Goal: Task Accomplishment & Management: Manage account settings

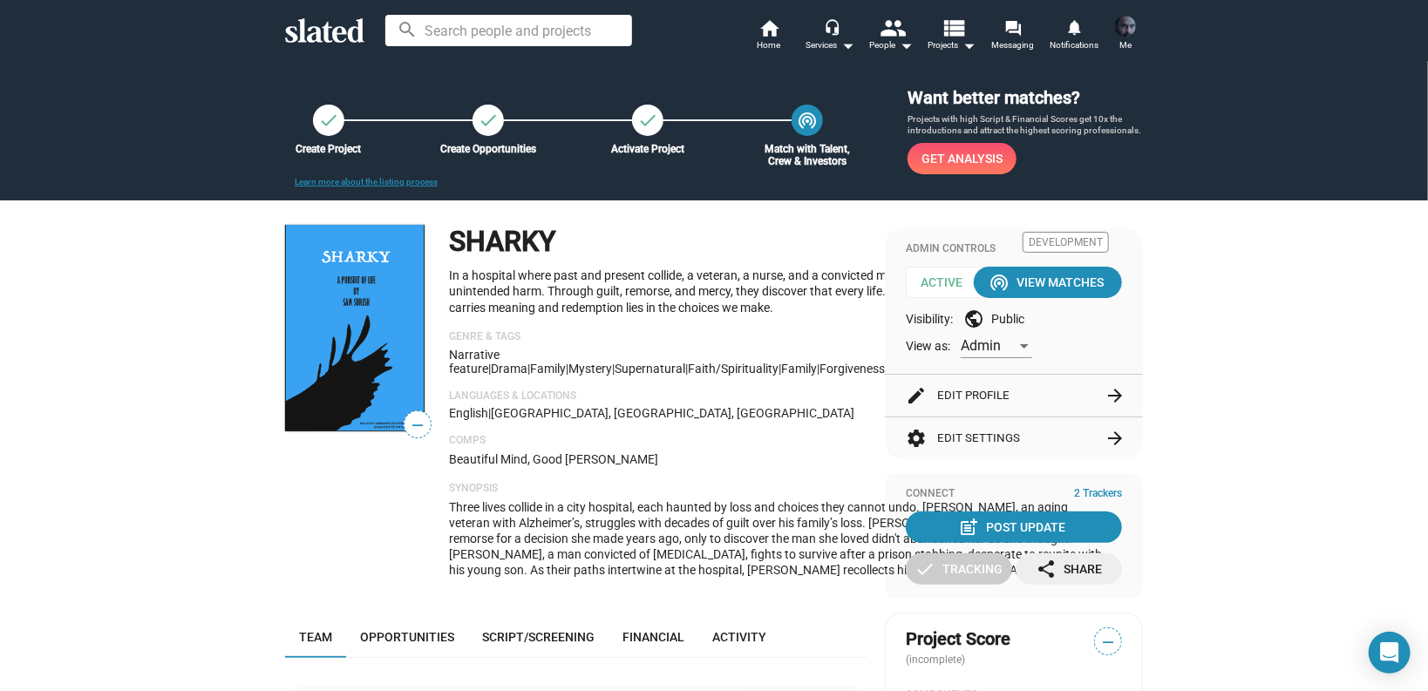
click at [1128, 24] on img at bounding box center [1125, 26] width 21 height 21
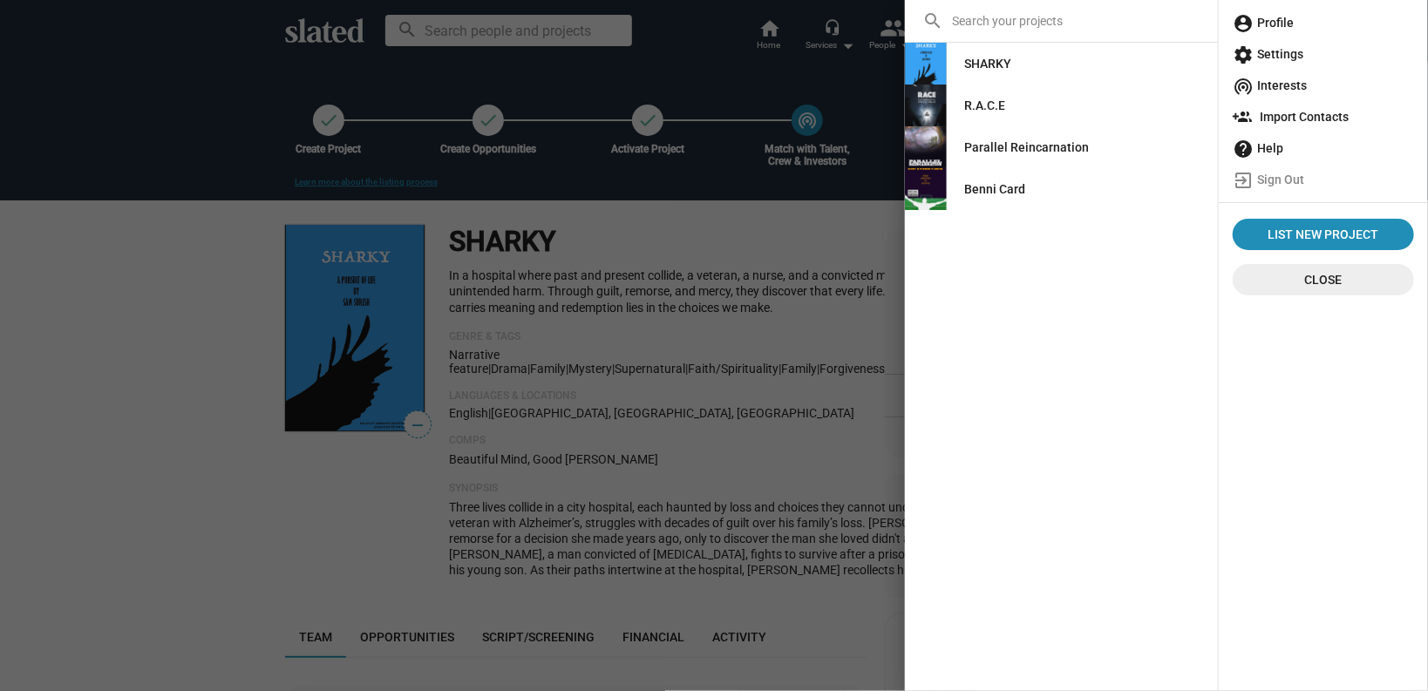
click at [1271, 18] on span "account_circle Profile" at bounding box center [1322, 22] width 181 height 31
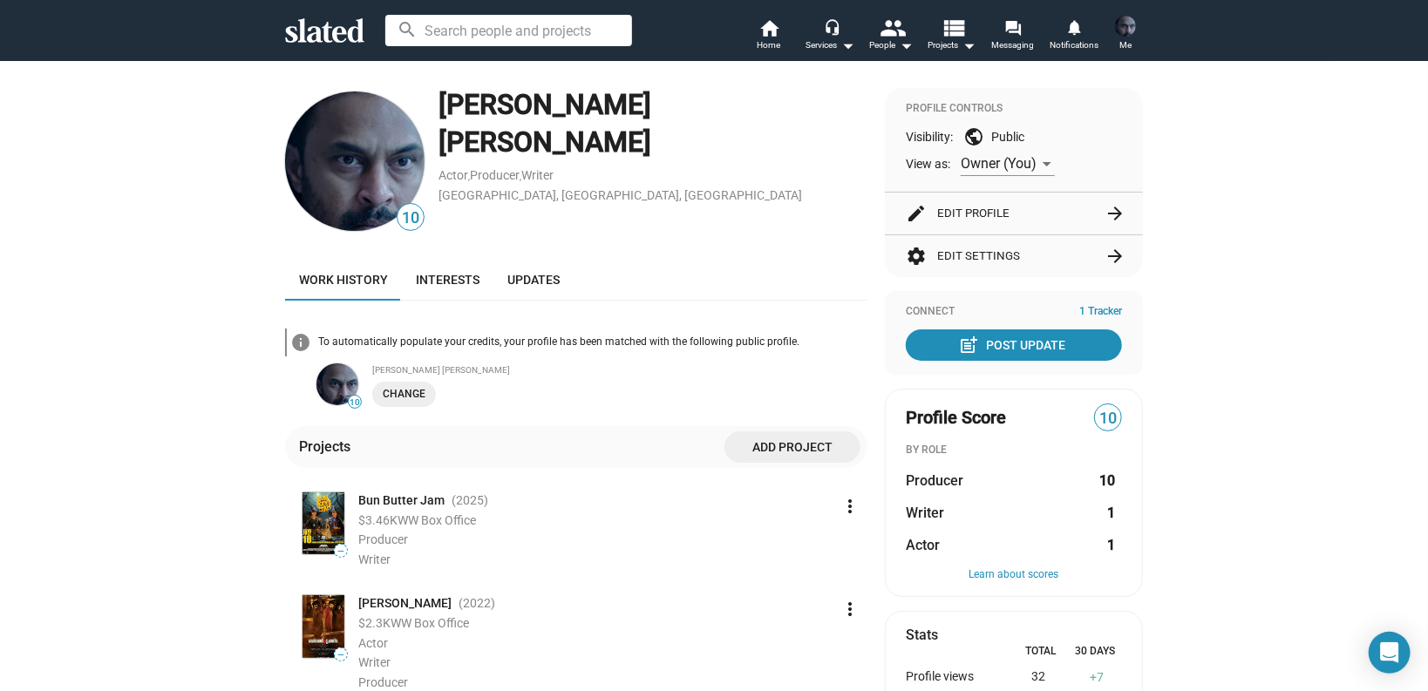
click at [1122, 27] on img at bounding box center [1125, 26] width 21 height 21
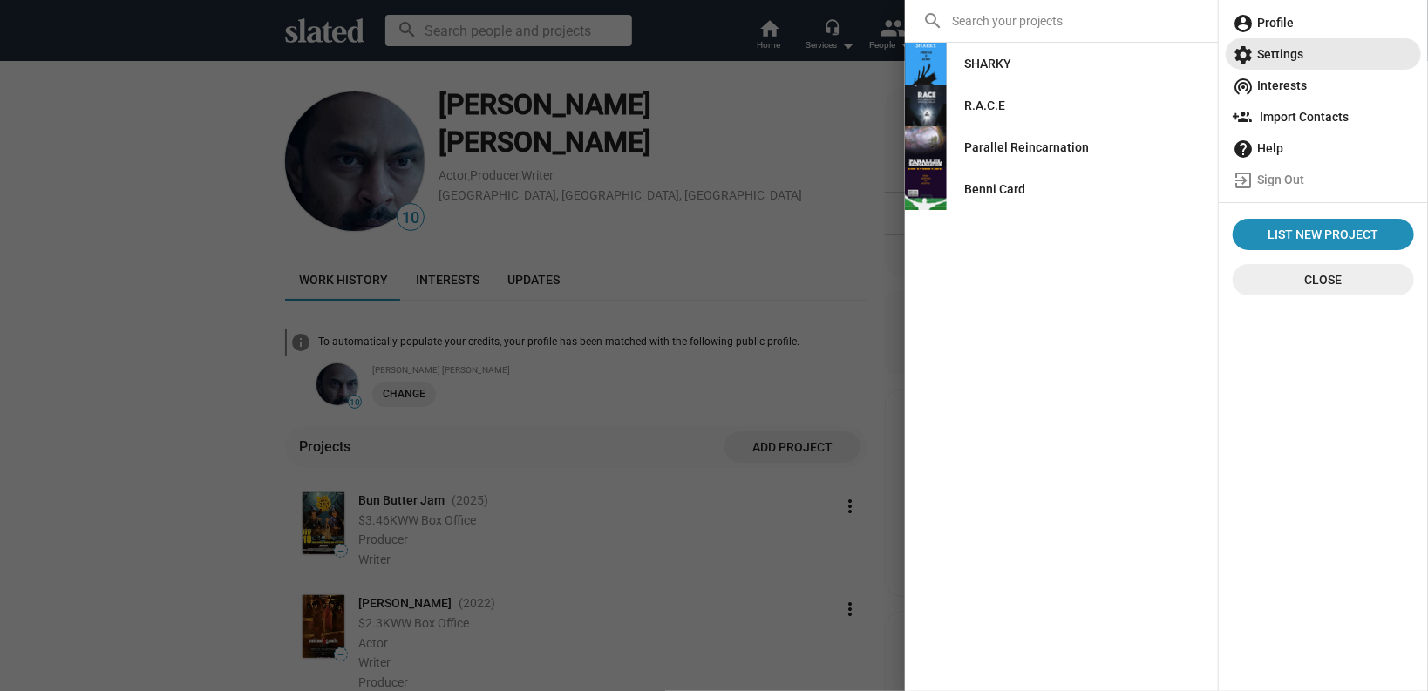
click at [1299, 51] on span "settings Settings" at bounding box center [1322, 53] width 181 height 31
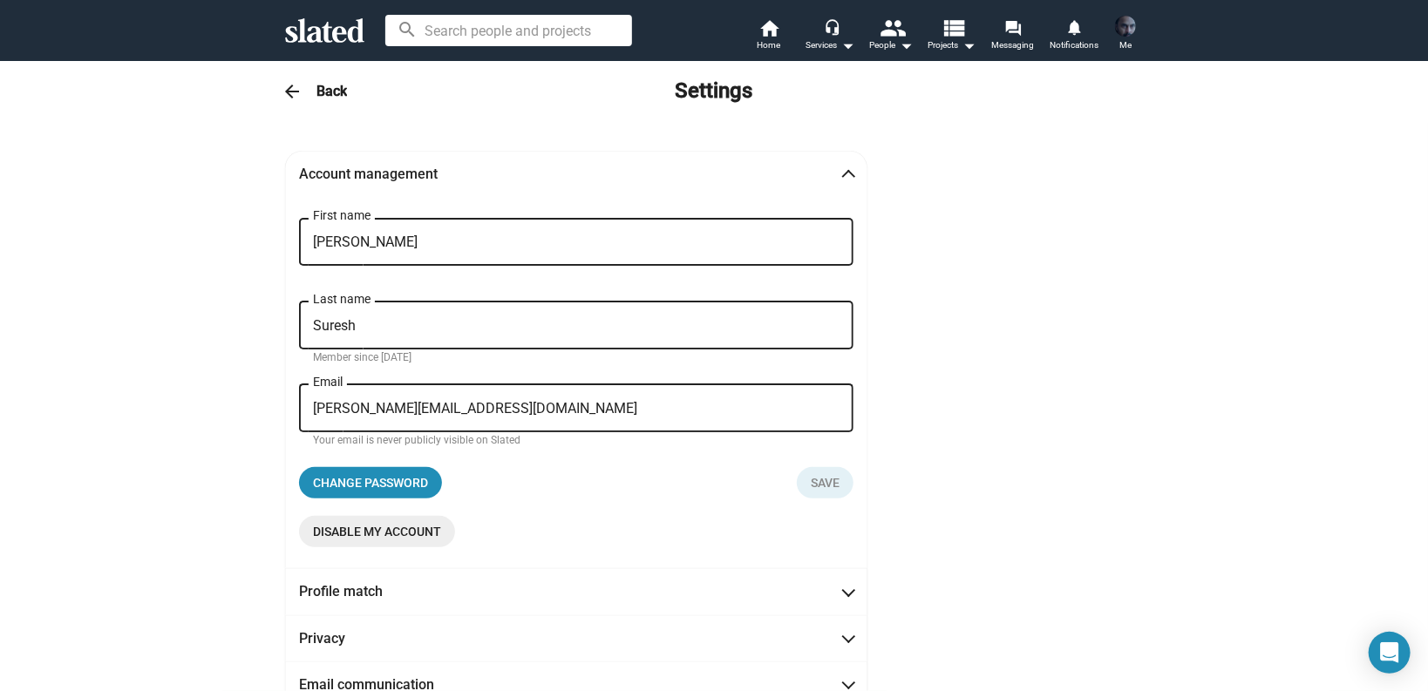
click at [302, 78] on div "arrow_back Back Settings" at bounding box center [714, 91] width 892 height 35
click at [288, 88] on mat-icon "arrow_back" at bounding box center [291, 91] width 21 height 21
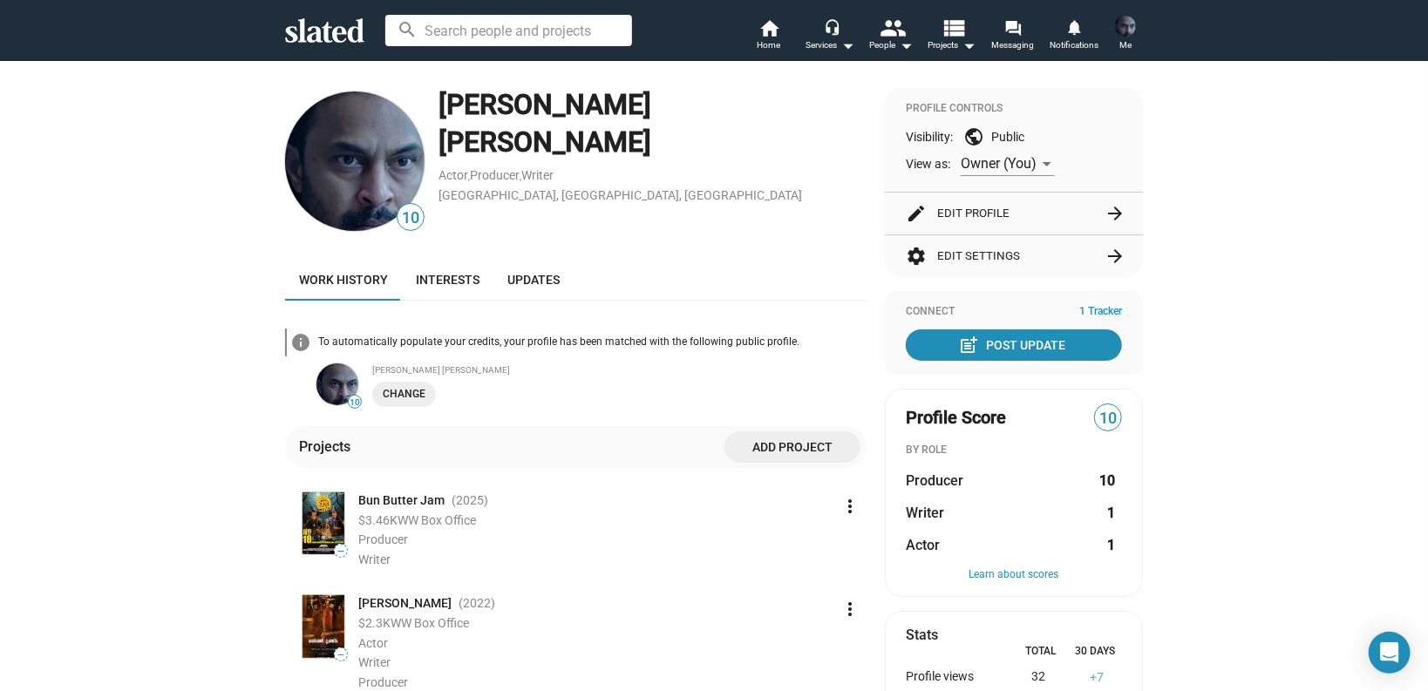
click at [349, 146] on img at bounding box center [354, 161] width 139 height 139
click at [993, 216] on button "edit Edit Profile arrow_forward" at bounding box center [1014, 214] width 216 height 42
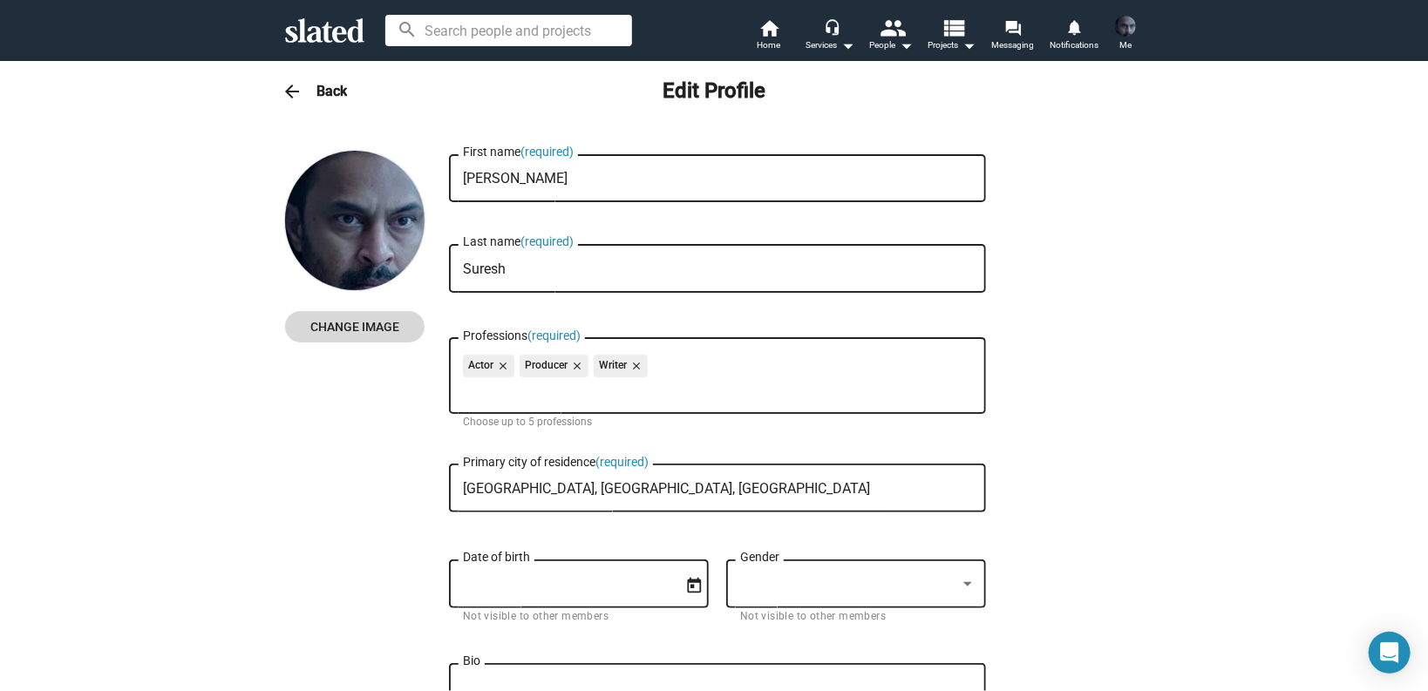
click at [355, 337] on span "Change Image" at bounding box center [355, 326] width 112 height 31
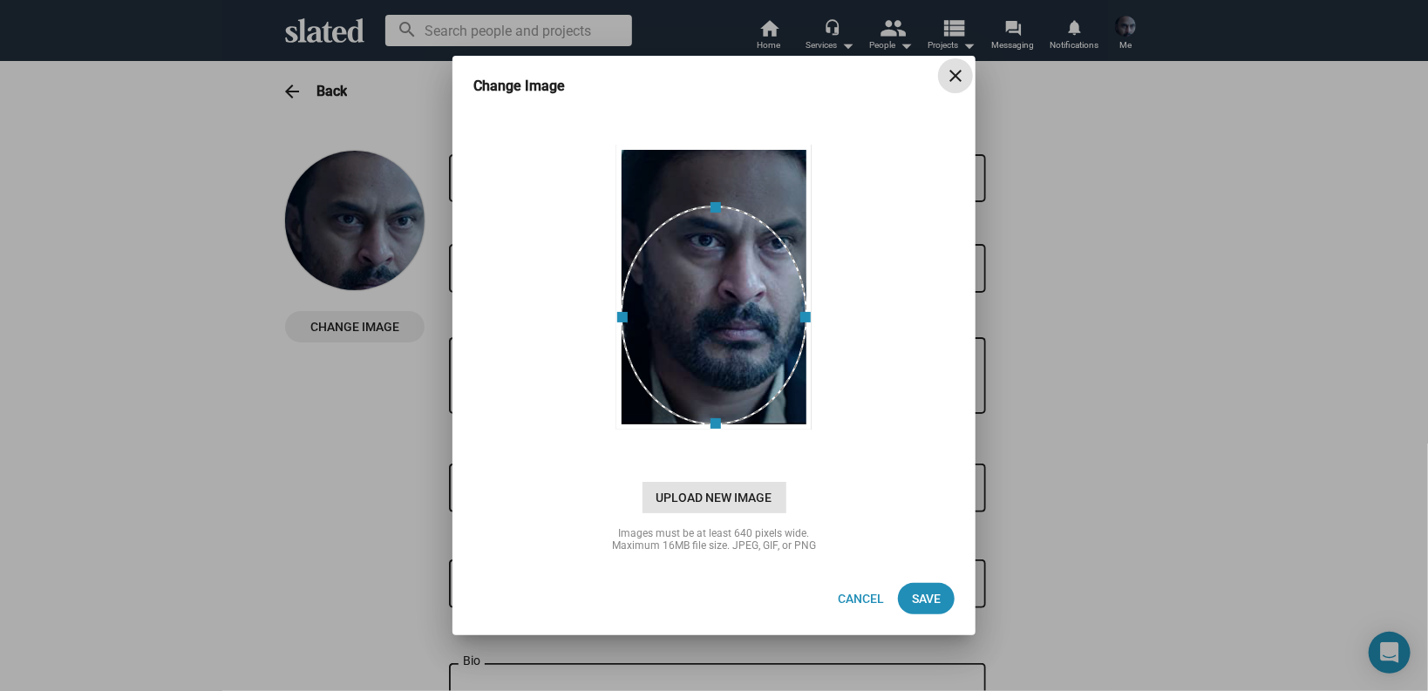
click at [686, 504] on span "Upload New Image" at bounding box center [714, 497] width 144 height 31
click at [686, 460] on input "cloud_upload Drag and drop or click to upload" at bounding box center [713, 286] width 479 height 347
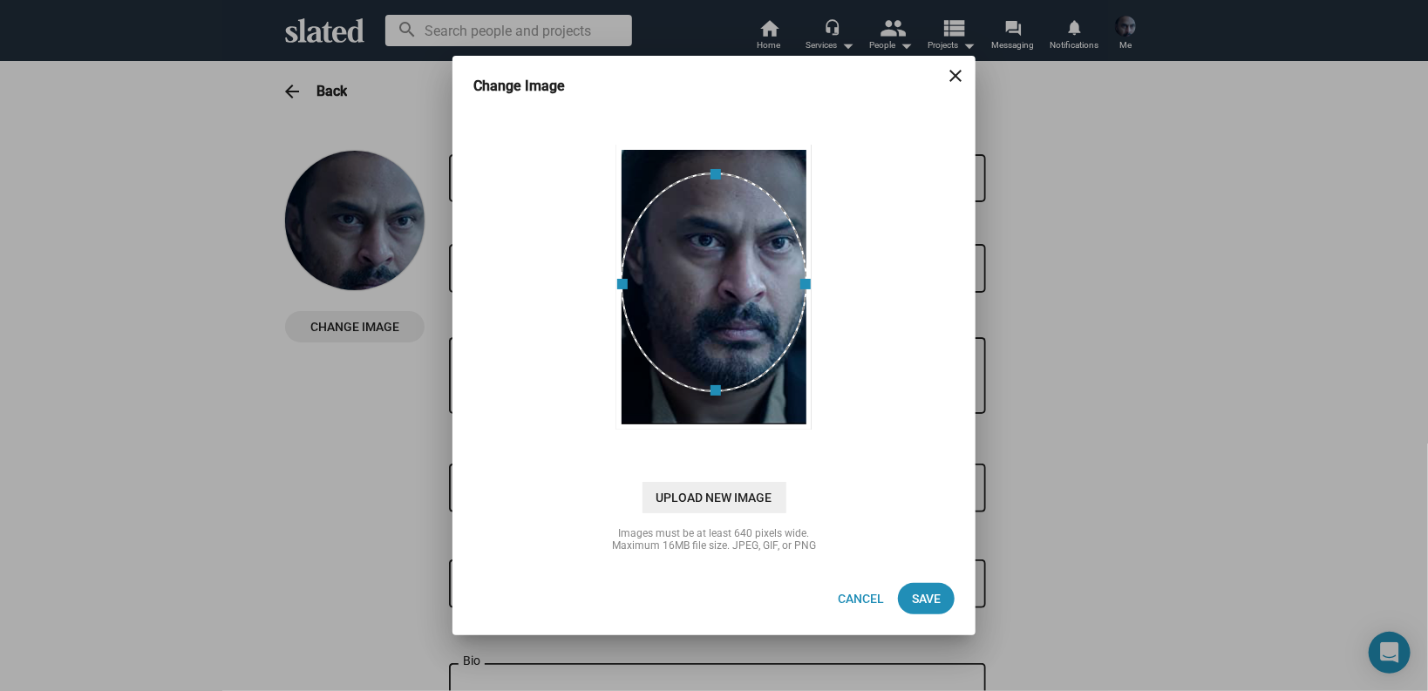
drag, startPoint x: 712, startPoint y: 357, endPoint x: 767, endPoint y: 324, distance: 64.1
click at [767, 324] on div at bounding box center [714, 283] width 187 height 220
drag, startPoint x: 711, startPoint y: 348, endPoint x: 723, endPoint y: 329, distance: 22.0
click at [723, 329] on div at bounding box center [714, 264] width 187 height 220
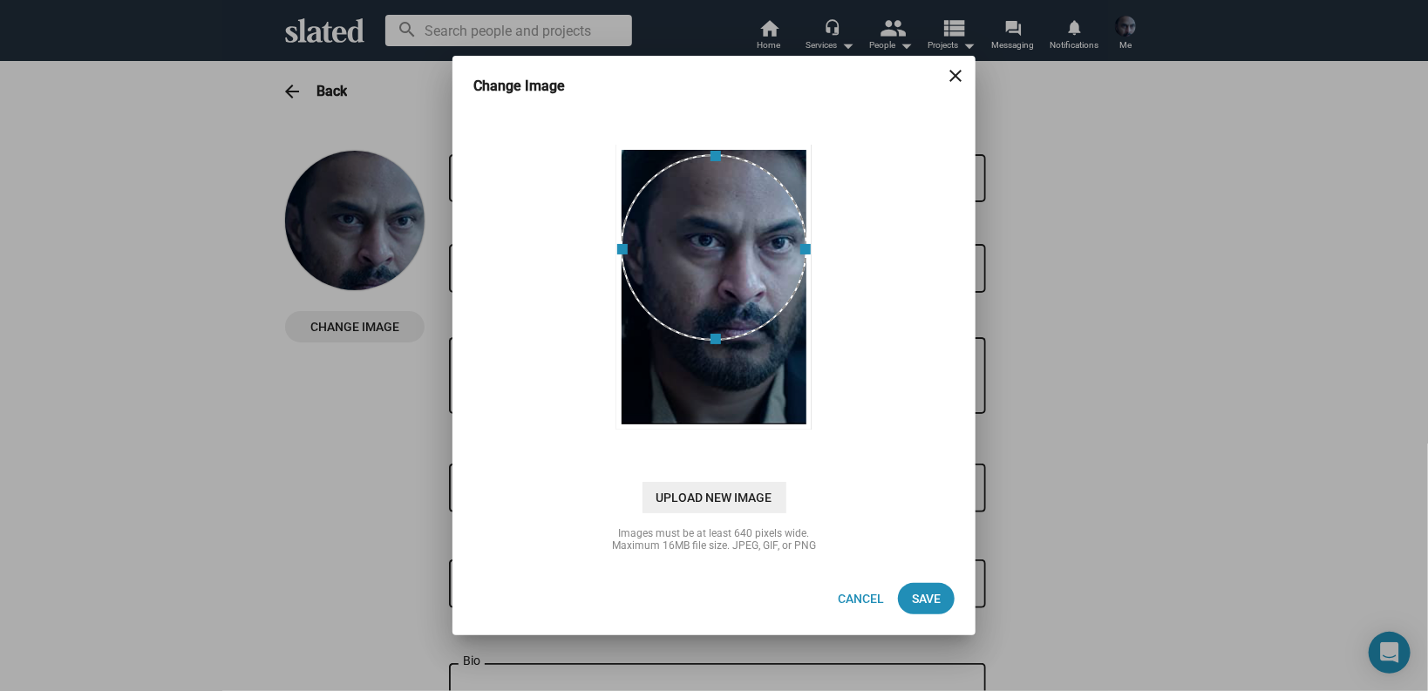
drag, startPoint x: 621, startPoint y: 266, endPoint x: 667, endPoint y: 345, distance: 91.3
click at [559, 296] on div at bounding box center [714, 286] width 490 height 349
drag, startPoint x: 718, startPoint y: 340, endPoint x: 710, endPoint y: 373, distance: 34.0
click at [716, 396] on div at bounding box center [714, 287] width 187 height 276
click at [702, 320] on div at bounding box center [714, 247] width 187 height 187
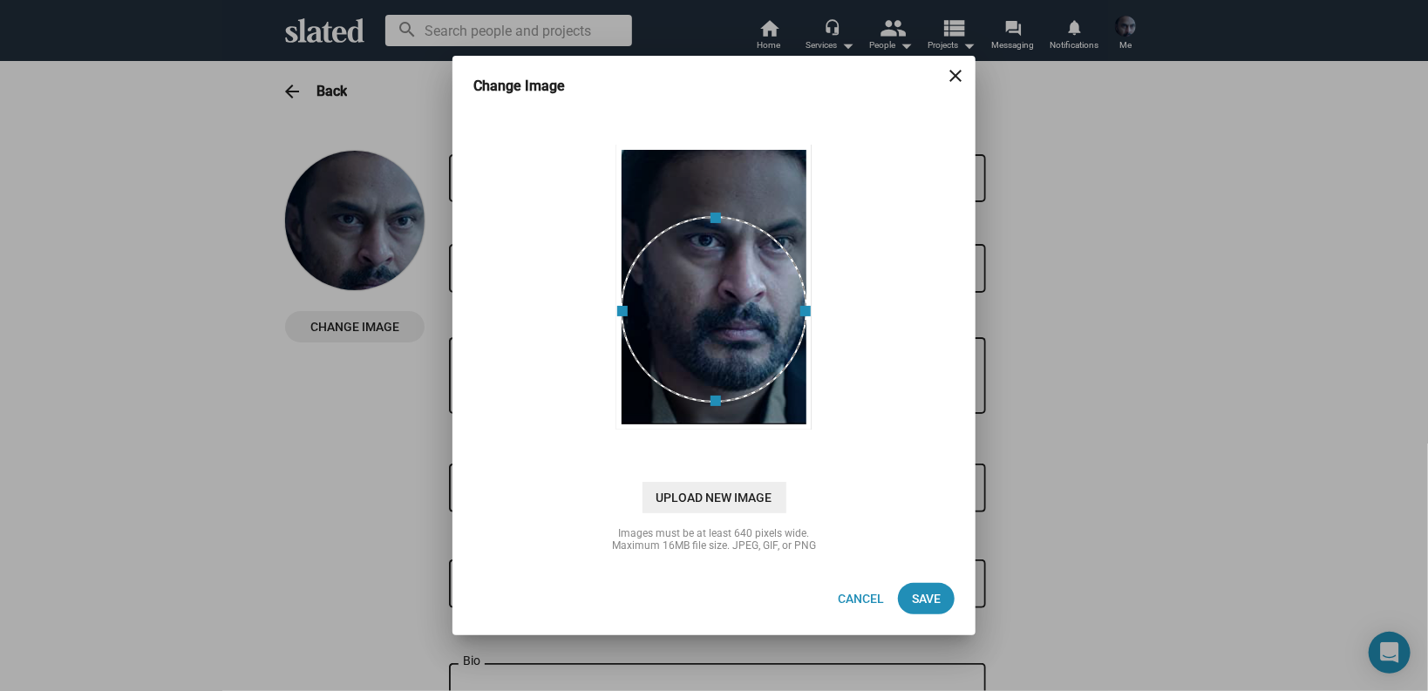
drag, startPoint x: 678, startPoint y: 327, endPoint x: 676, endPoint y: 359, distance: 32.3
click at [672, 370] on div at bounding box center [714, 309] width 187 height 187
drag, startPoint x: 714, startPoint y: 213, endPoint x: 763, endPoint y: 222, distance: 50.6
click at [748, 164] on div at bounding box center [714, 287] width 187 height 276
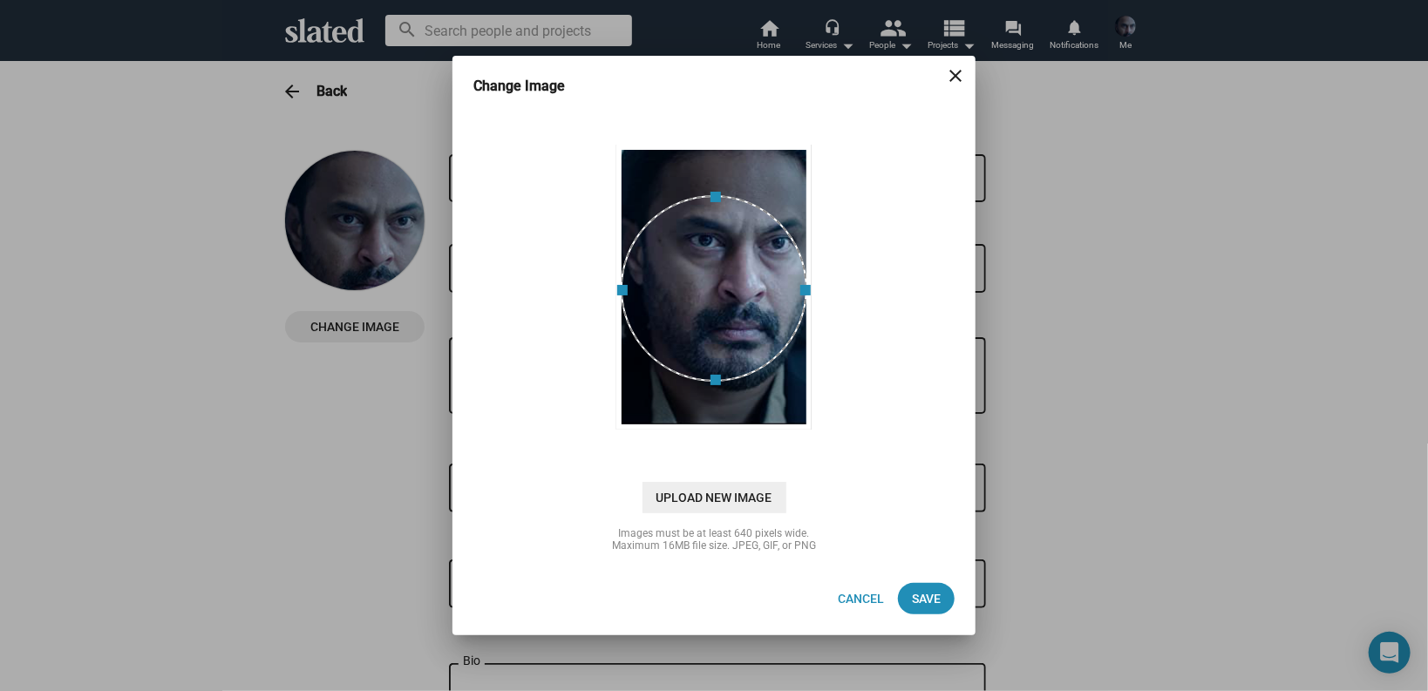
drag, startPoint x: 772, startPoint y: 233, endPoint x: 811, endPoint y: 212, distance: 43.7
click at [807, 212] on div at bounding box center [714, 288] width 187 height 187
drag, startPoint x: 858, startPoint y: 600, endPoint x: 695, endPoint y: 425, distance: 239.3
click at [858, 600] on span "Cancel" at bounding box center [861, 598] width 46 height 31
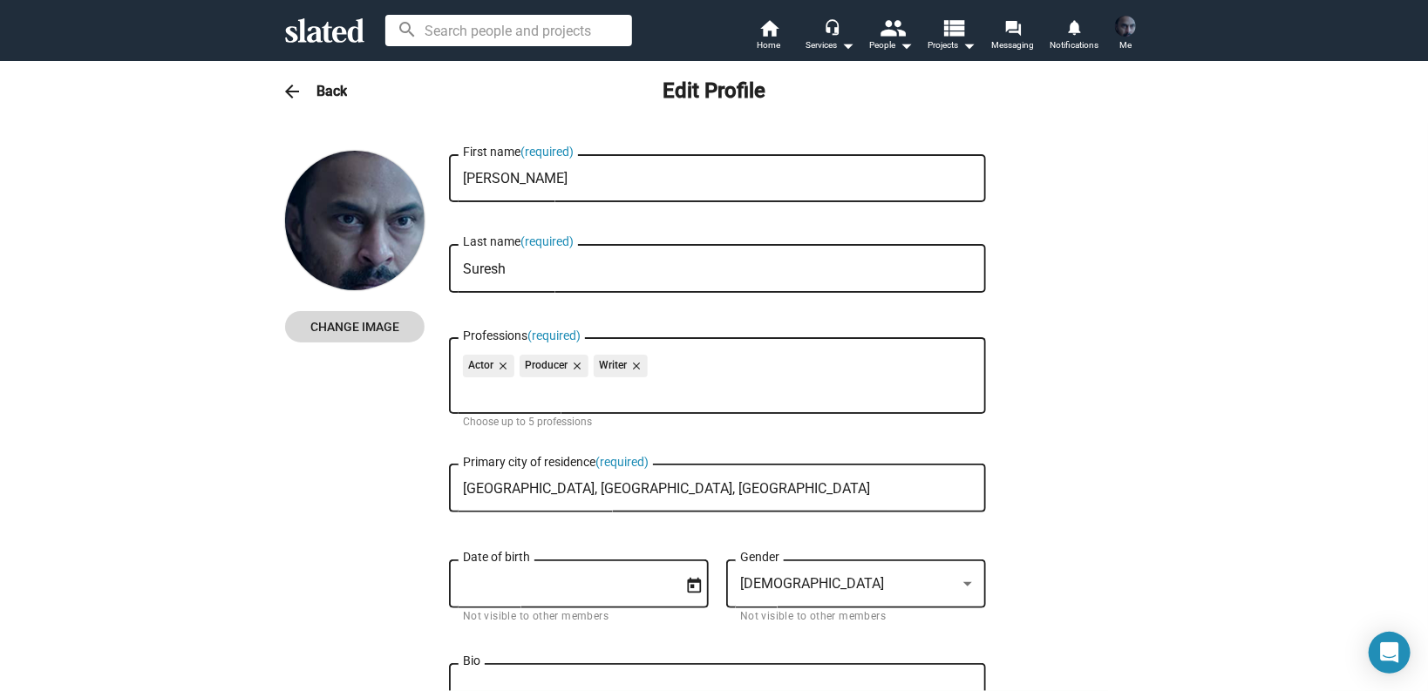
click at [363, 322] on span "Change Image" at bounding box center [355, 326] width 112 height 31
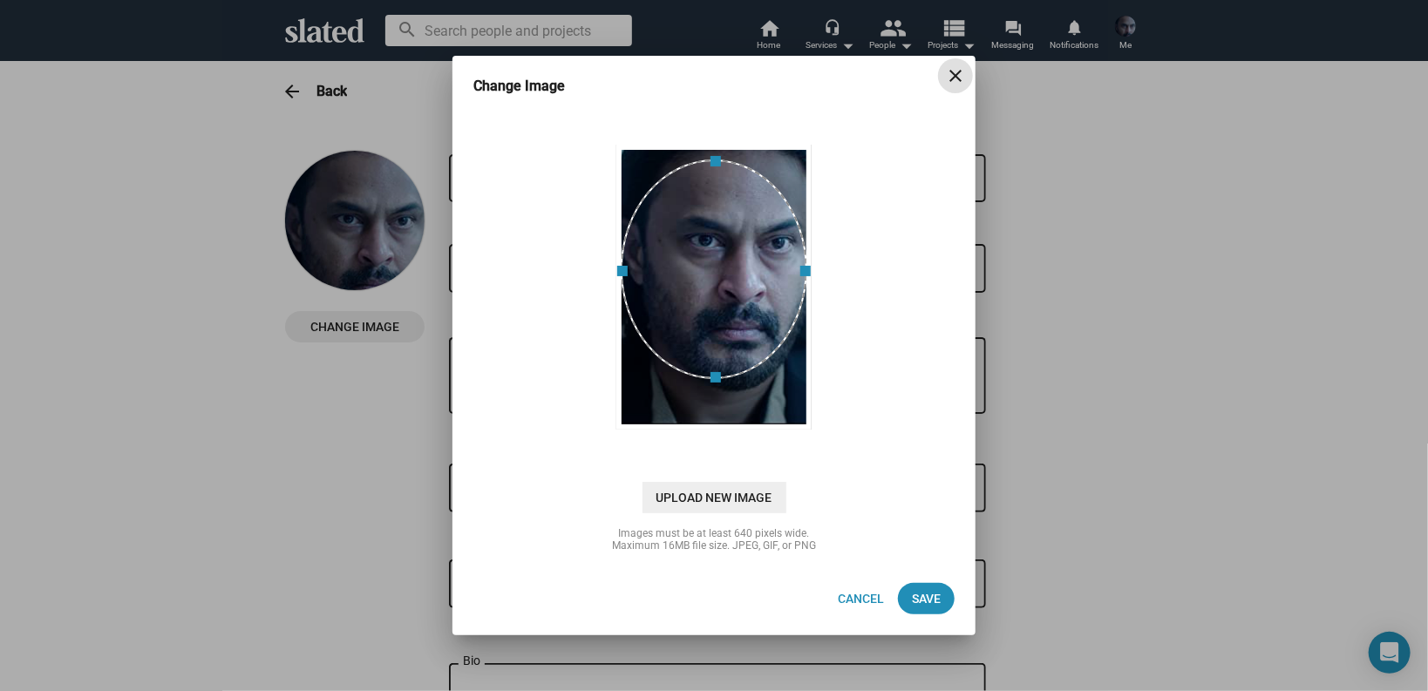
drag, startPoint x: 715, startPoint y: 338, endPoint x: 749, endPoint y: 292, distance: 57.9
click at [749, 292] on div at bounding box center [714, 269] width 187 height 220
click at [923, 603] on span "Save" at bounding box center [926, 598] width 29 height 31
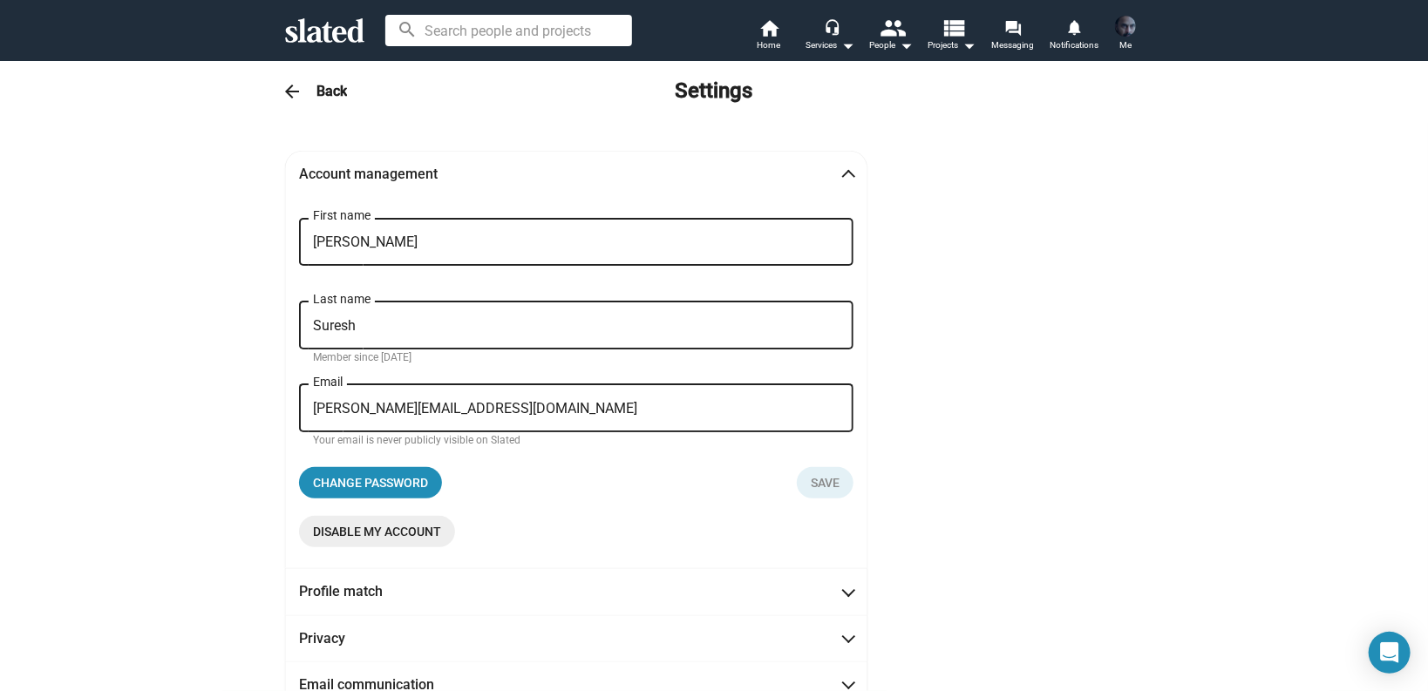
click at [279, 73] on div "arrow_back Back Settings" at bounding box center [714, 91] width 1428 height 63
click at [281, 89] on mat-icon "arrow_back" at bounding box center [291, 91] width 21 height 21
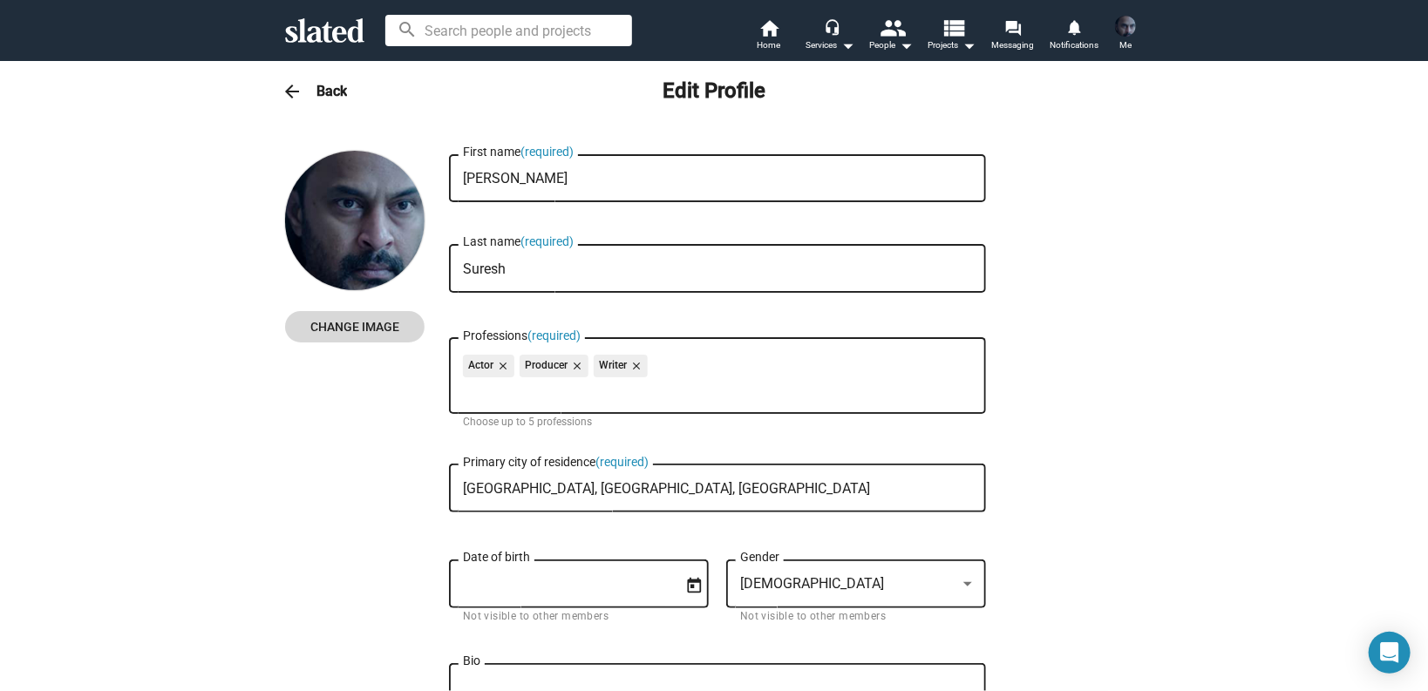
click at [351, 328] on span "Change Image" at bounding box center [355, 326] width 112 height 31
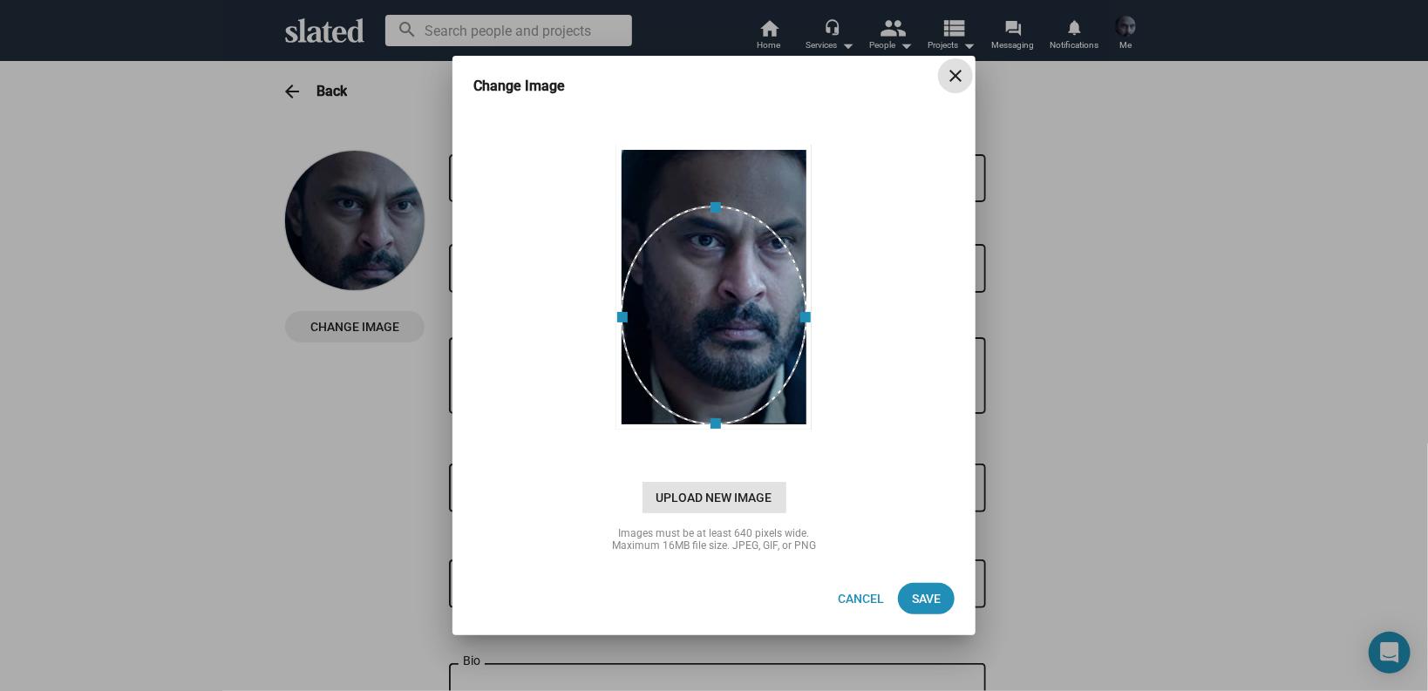
click at [697, 491] on span "Upload New Image" at bounding box center [714, 497] width 144 height 31
click at [697, 460] on input "cloud_upload Drag and drop or click to upload" at bounding box center [713, 286] width 479 height 347
type input "C:\fakepath\#39 - Sam - HeadshotPro-mod.jpg"
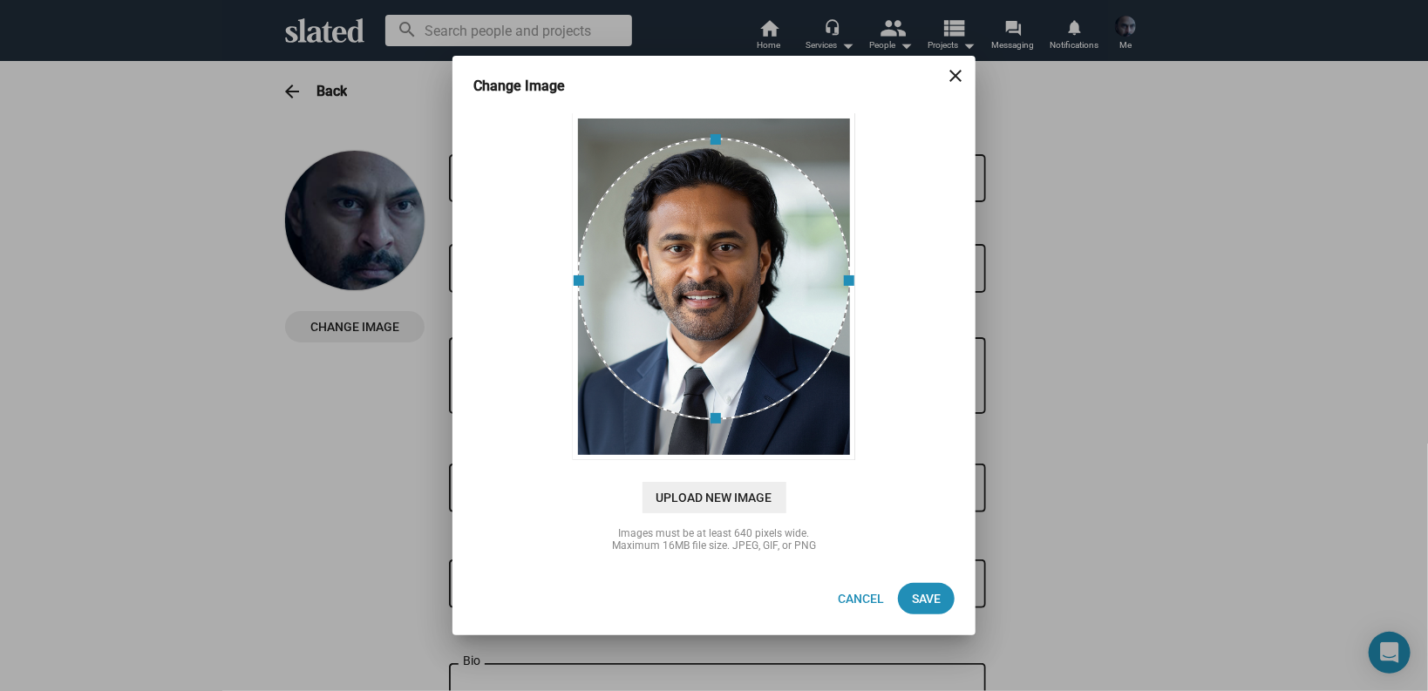
drag, startPoint x: 760, startPoint y: 346, endPoint x: 744, endPoint y: 342, distance: 16.3
click at [744, 342] on div at bounding box center [714, 279] width 274 height 282
click at [926, 605] on span "Save" at bounding box center [926, 598] width 29 height 31
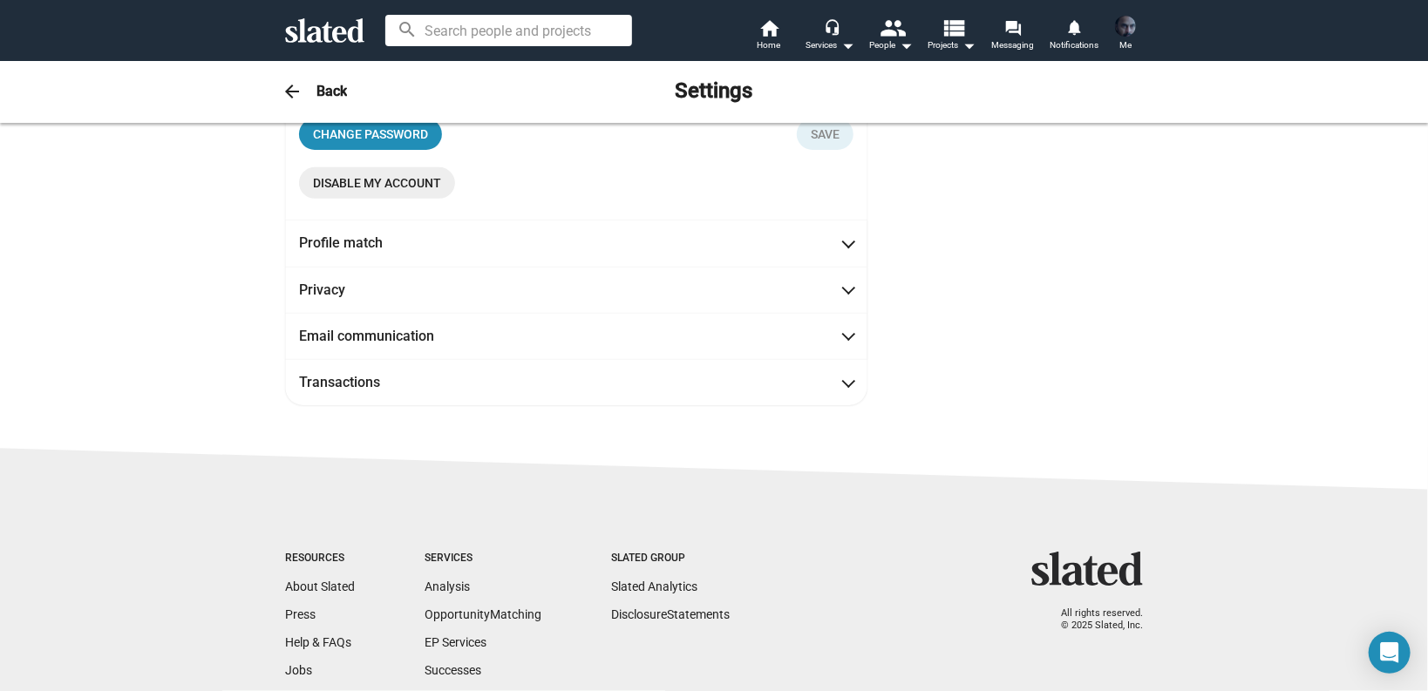
scroll to position [139, 0]
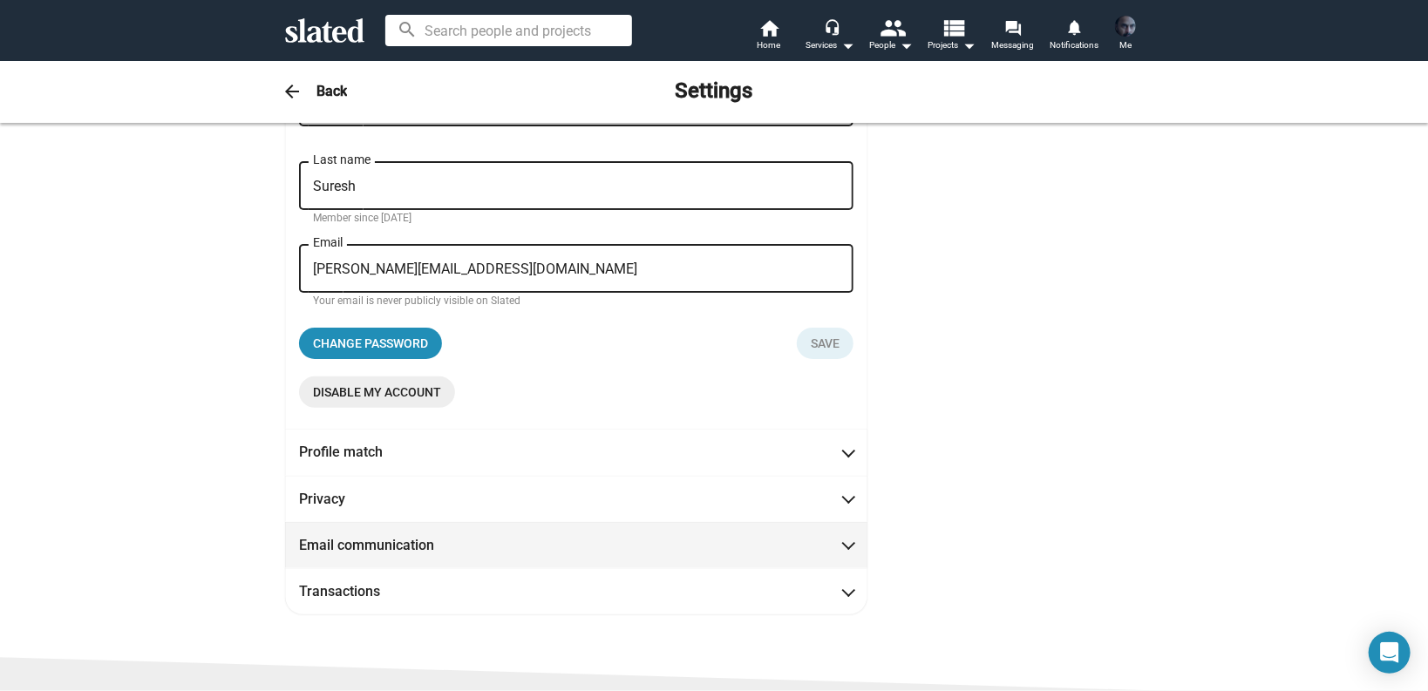
click at [553, 547] on span "Email communication" at bounding box center [576, 545] width 554 height 18
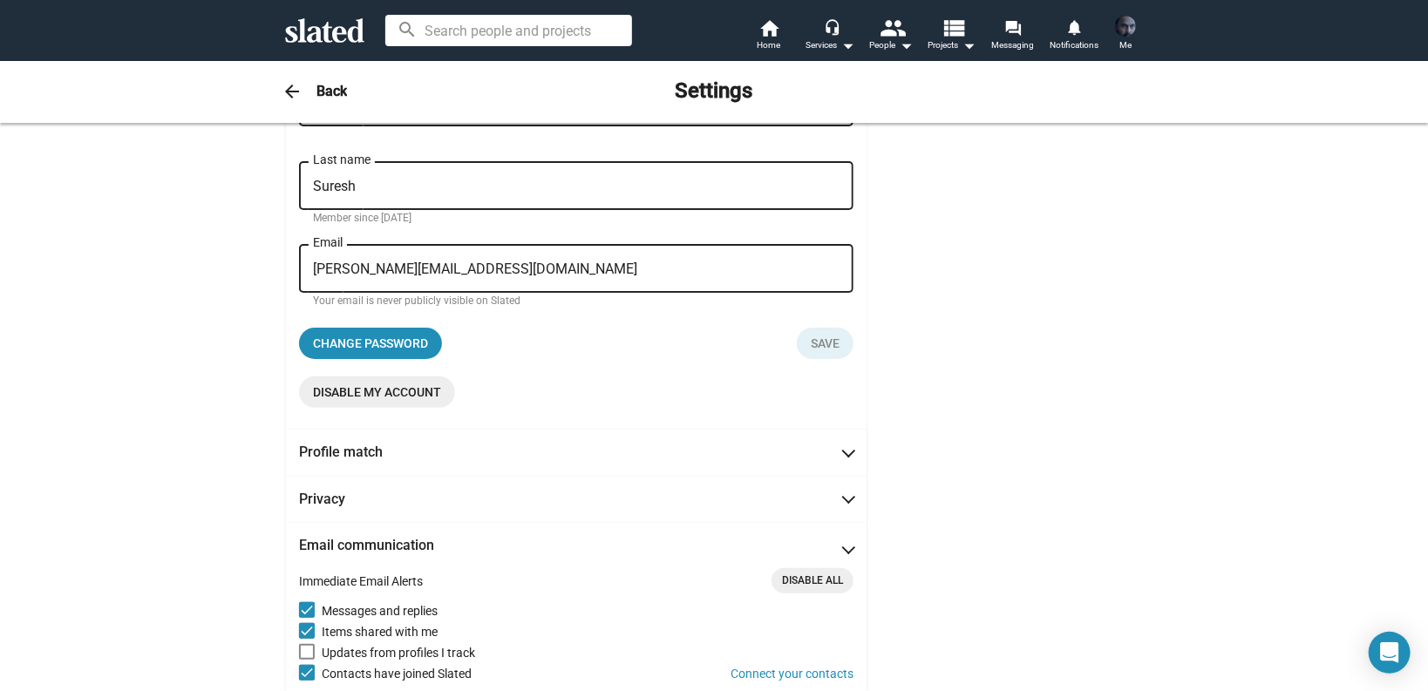
scroll to position [192, 0]
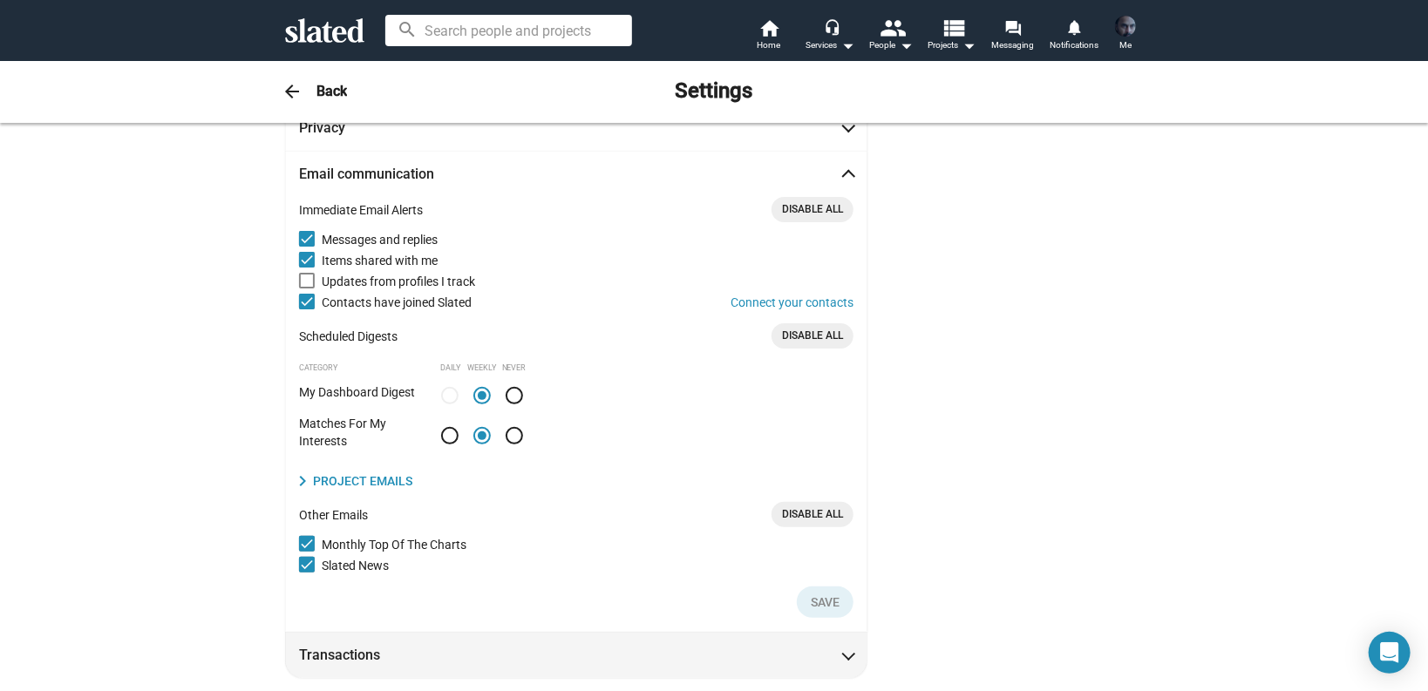
click at [617, 668] on mat-expansion-panel-header "Transactions" at bounding box center [576, 655] width 582 height 46
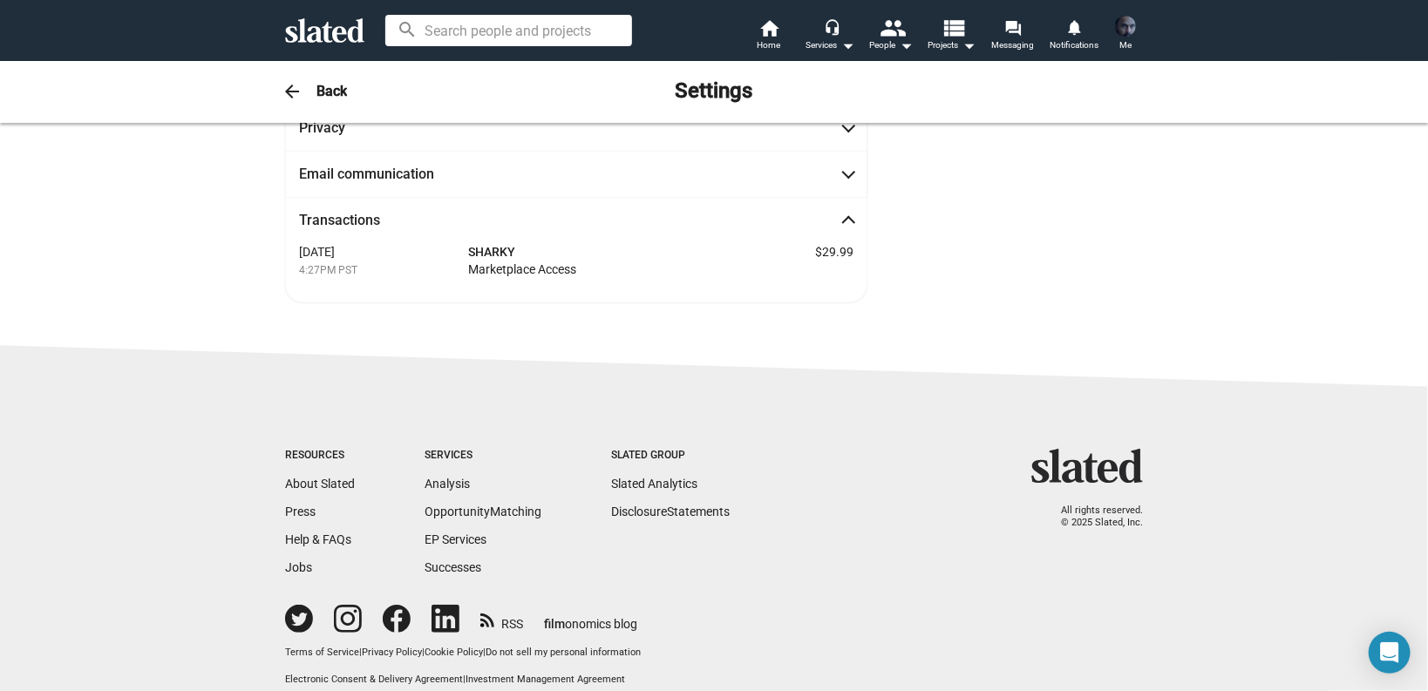
scroll to position [0, 0]
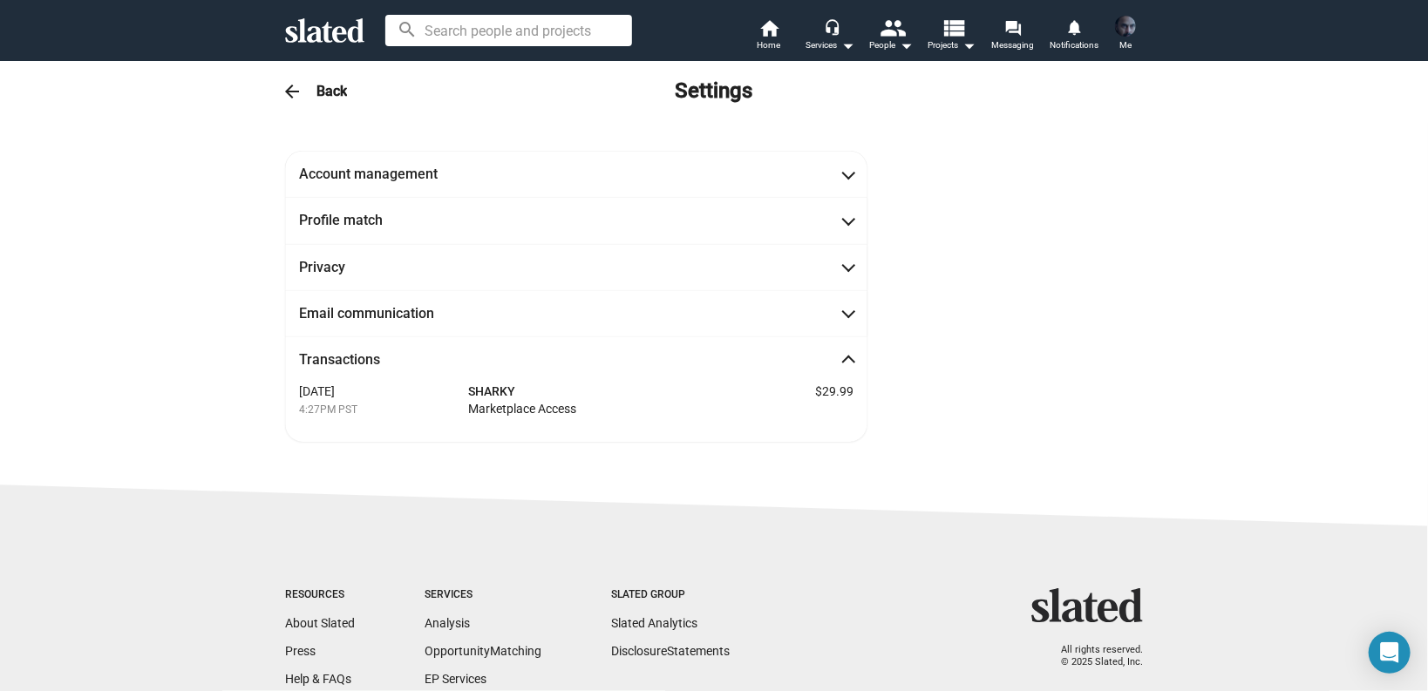
drag, startPoint x: 268, startPoint y: 94, endPoint x: 277, endPoint y: 94, distance: 9.6
click at [268, 94] on div "arrow_back Back Settings" at bounding box center [714, 91] width 892 height 35
click at [281, 94] on mat-icon "arrow_back" at bounding box center [291, 91] width 21 height 21
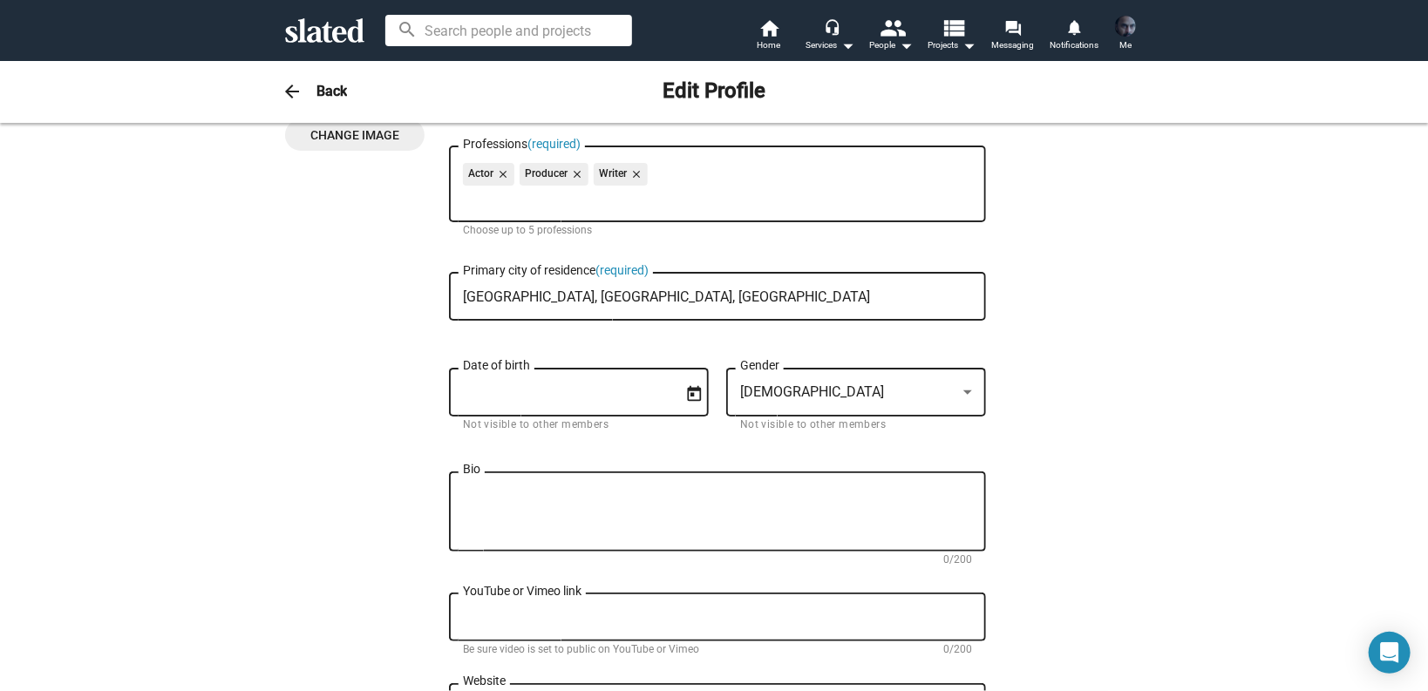
click at [309, 90] on div "arrow_back Back Edit Profile" at bounding box center [714, 91] width 892 height 35
drag, startPoint x: 263, startPoint y: 91, endPoint x: 289, endPoint y: 101, distance: 28.2
click at [268, 91] on div "arrow_back Back Edit Profile" at bounding box center [714, 91] width 892 height 35
click at [295, 97] on mat-icon "arrow_back" at bounding box center [291, 91] width 21 height 21
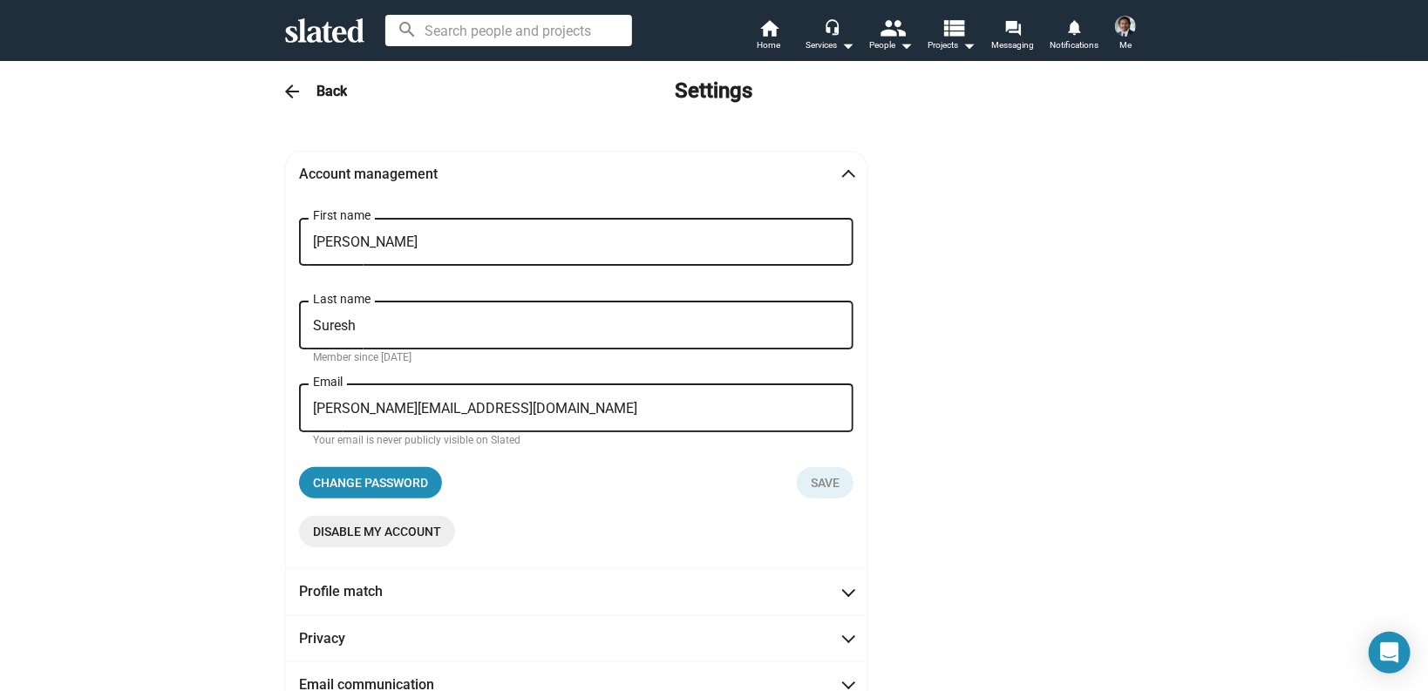
click at [1119, 23] on img at bounding box center [1125, 26] width 21 height 21
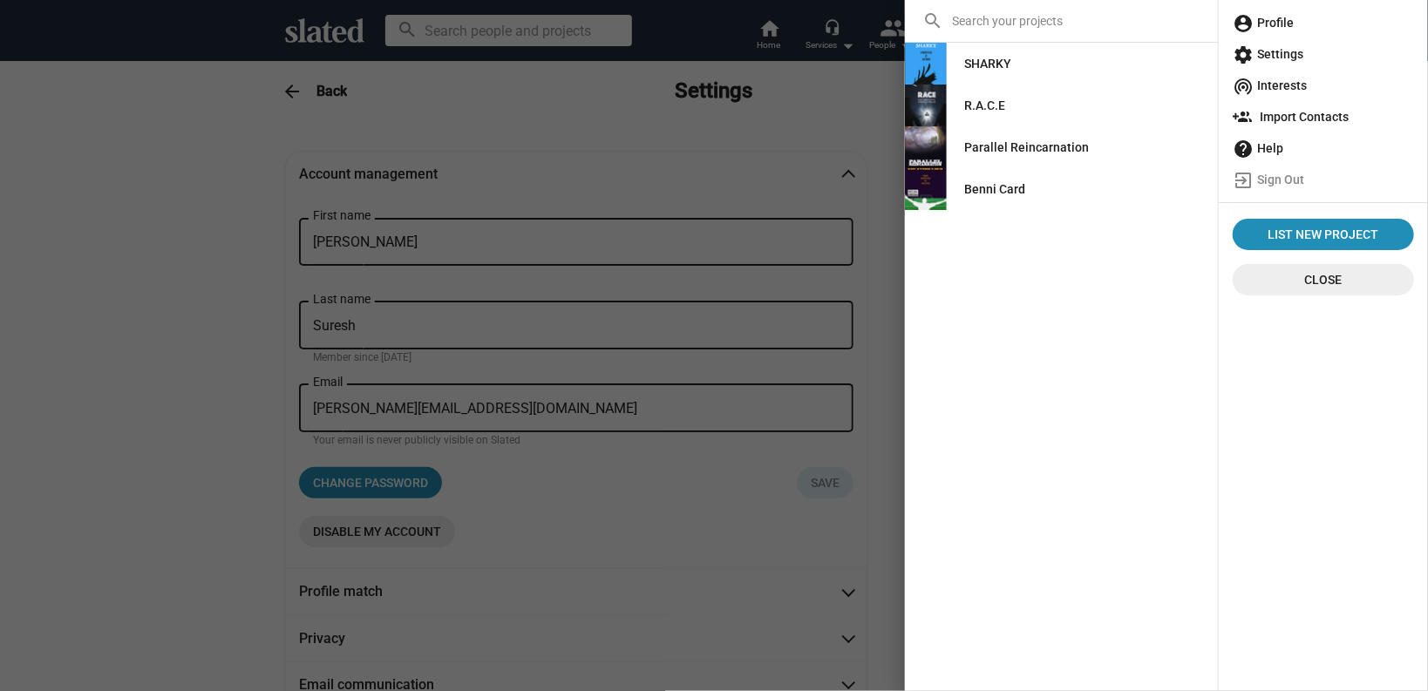
click at [1287, 25] on span "account_circle Profile" at bounding box center [1322, 22] width 181 height 31
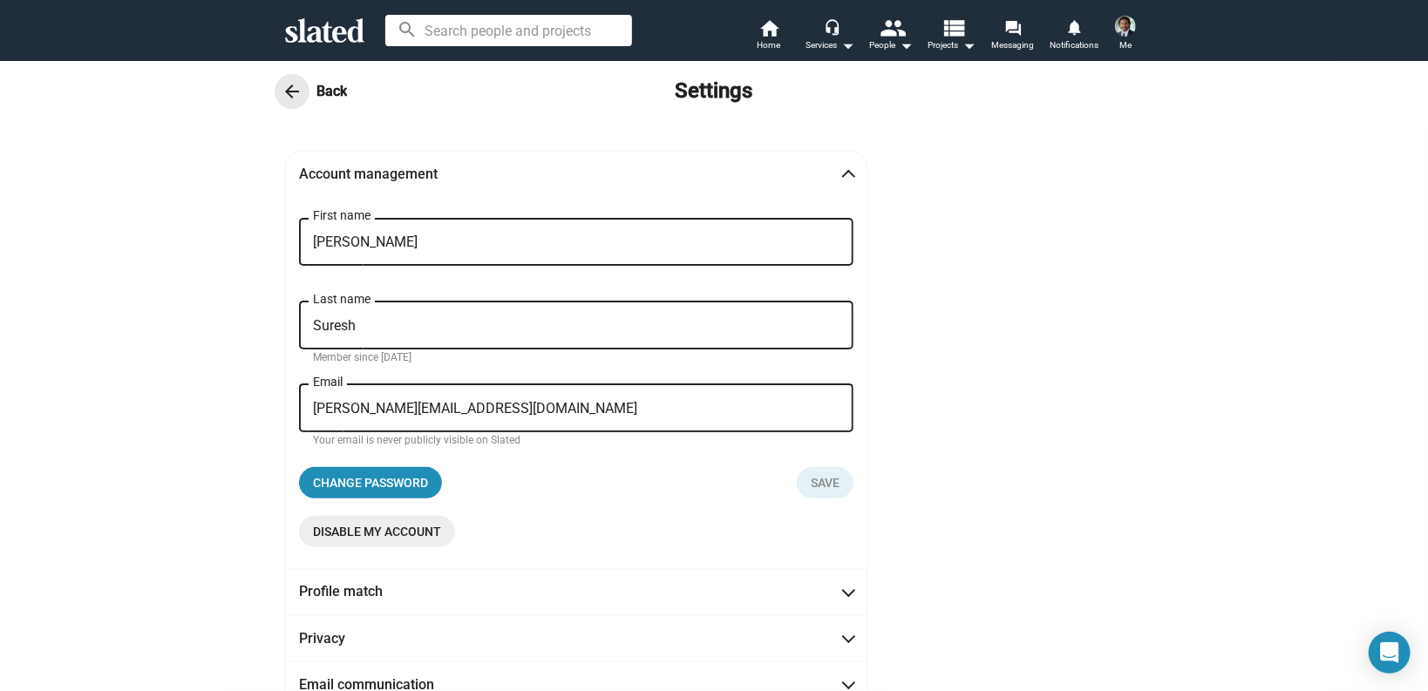
click at [291, 85] on mat-icon "arrow_back" at bounding box center [291, 91] width 21 height 21
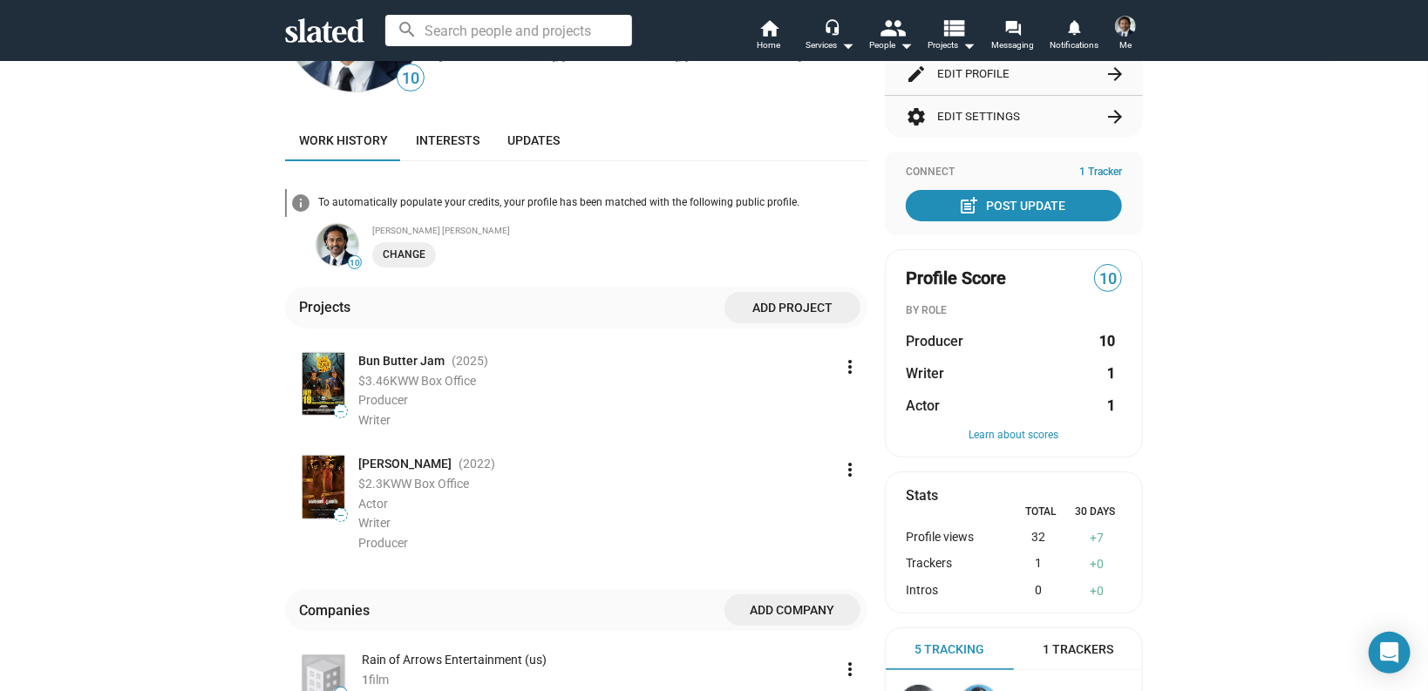
scroll to position [349, 0]
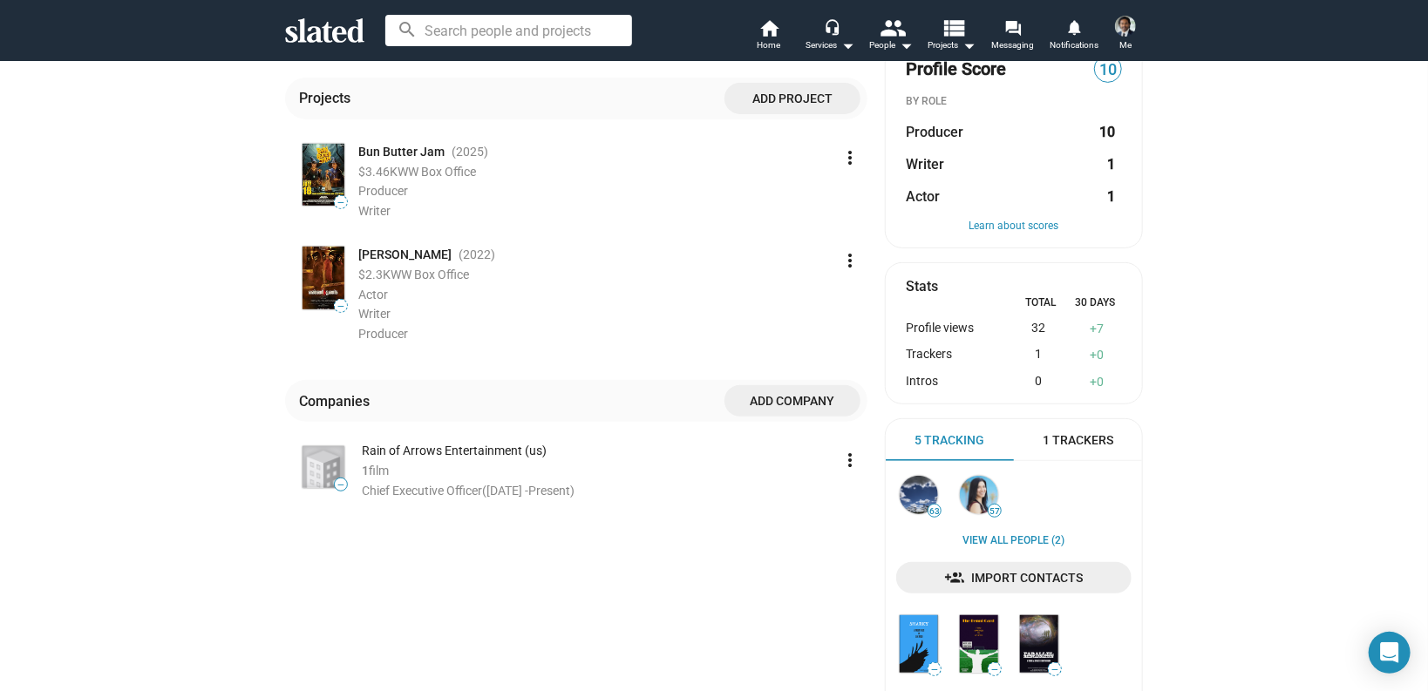
click at [453, 455] on div "Rain of Arrows Entertainment (us)" at bounding box center [597, 451] width 471 height 17
click at [851, 458] on mat-icon "more_vert" at bounding box center [849, 460] width 21 height 21
click at [383, 575] on div at bounding box center [714, 345] width 1428 height 691
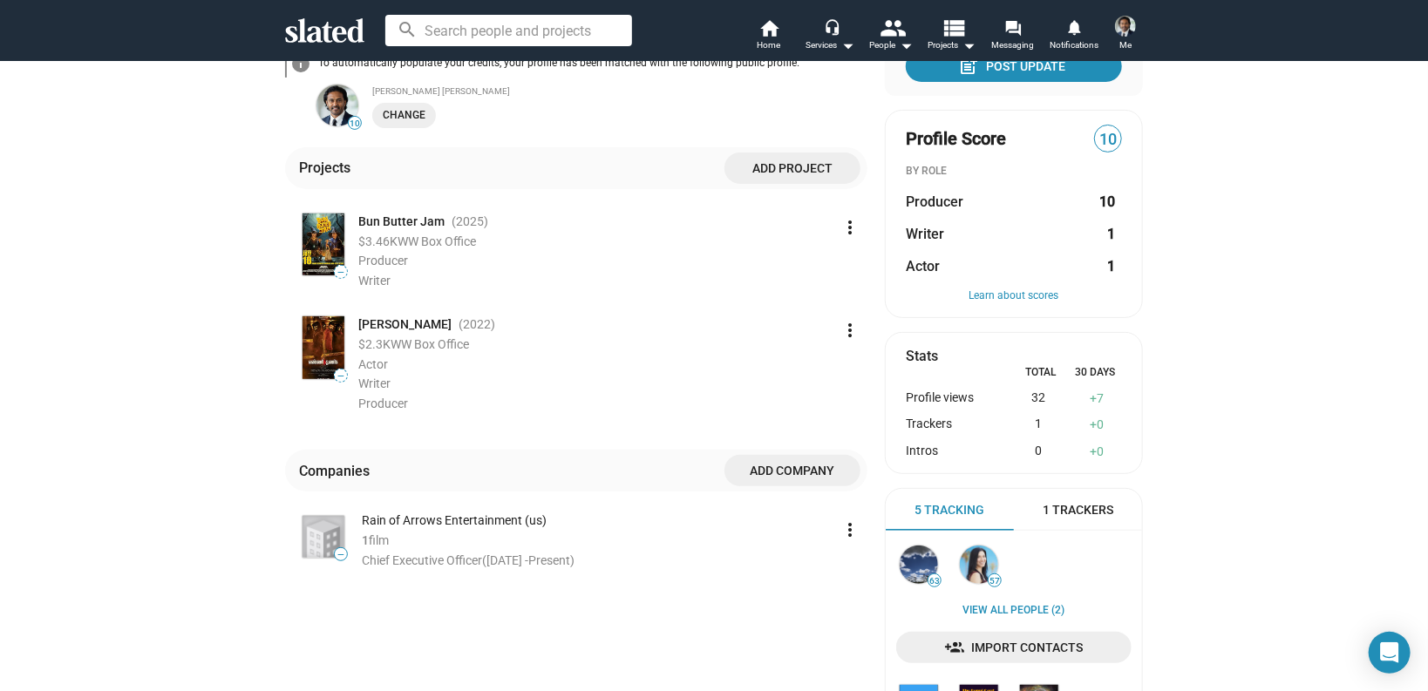
scroll to position [209, 0]
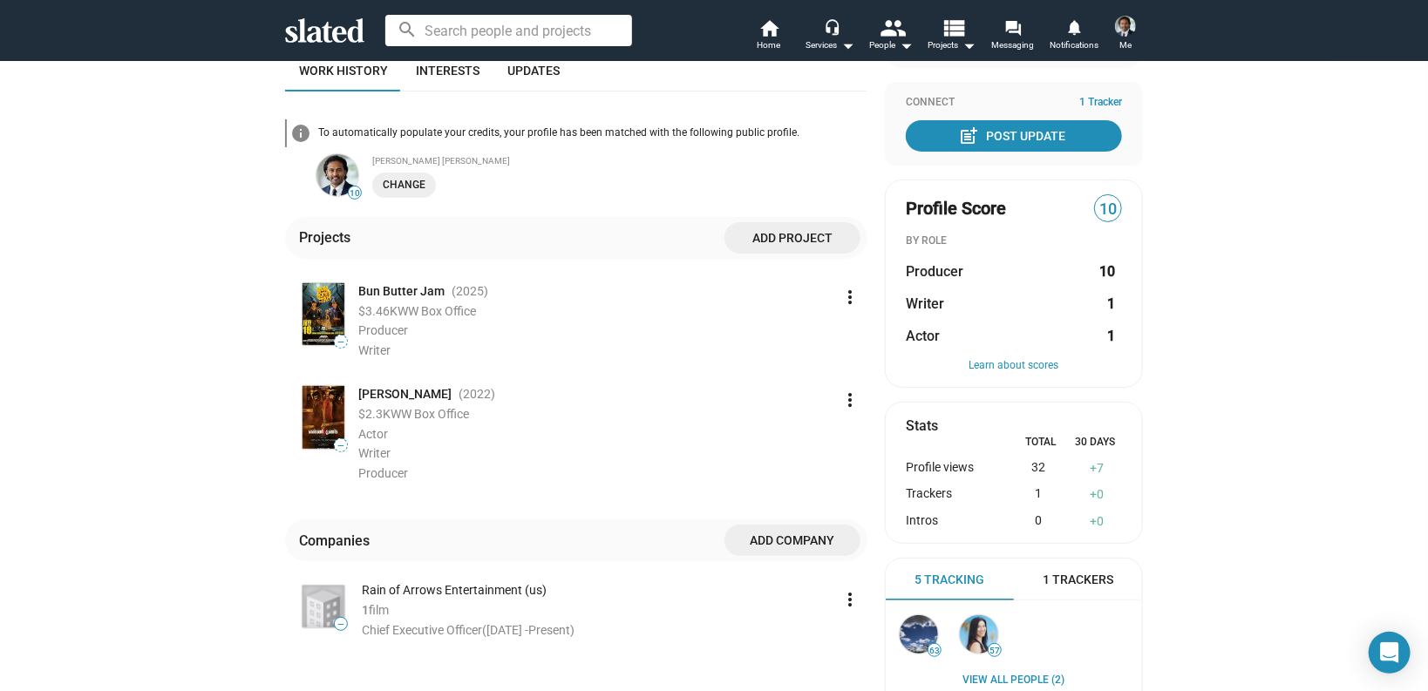
click at [1234, 388] on div "10 [PERSON_NAME] [PERSON_NAME] Actor , Producer , Writer [GEOGRAPHIC_DATA], [GE…" at bounding box center [714, 388] width 1428 height 1075
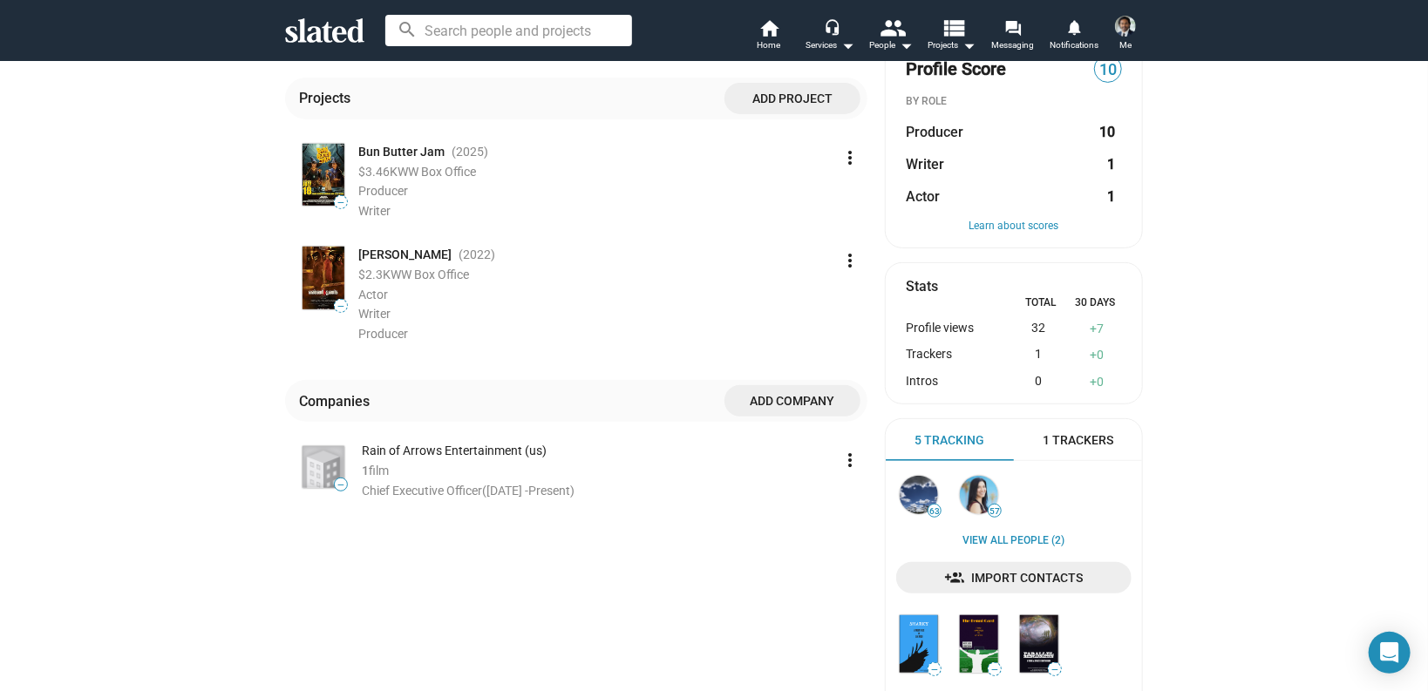
scroll to position [488, 0]
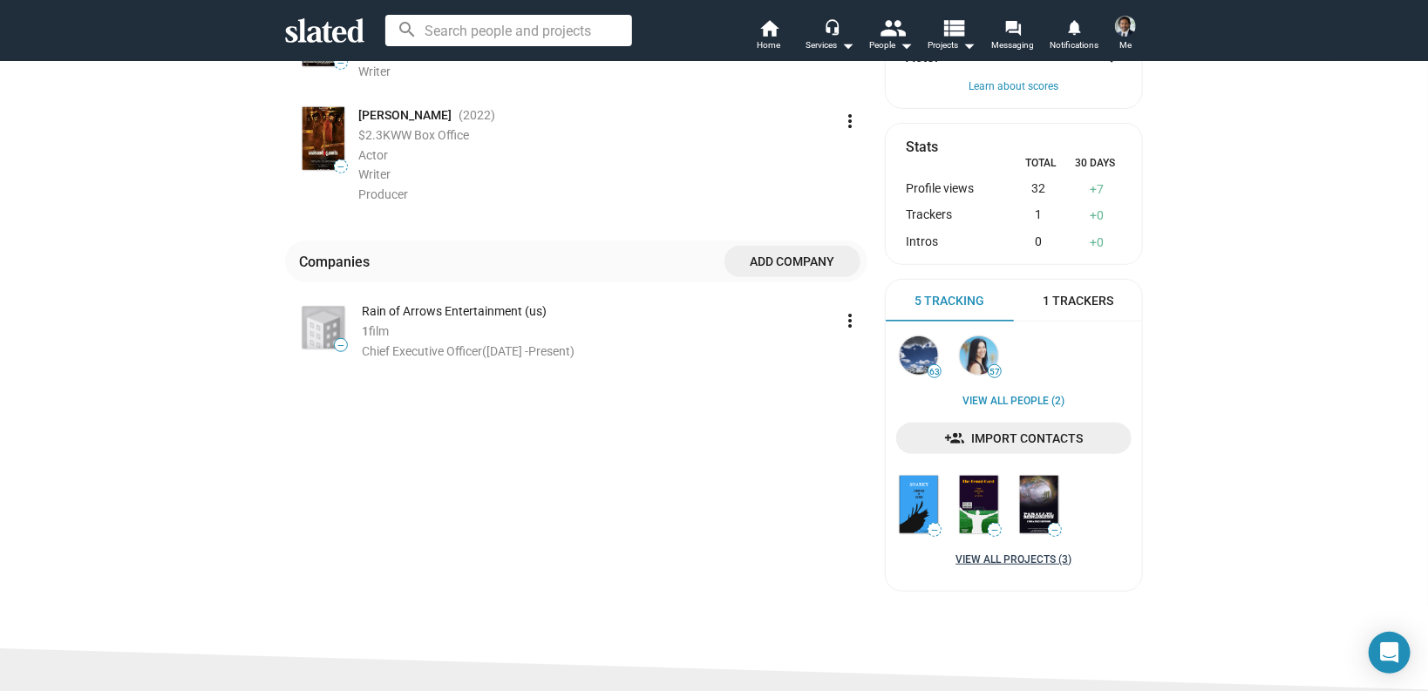
click at [1002, 564] on link "View all Projects (3)" at bounding box center [1014, 560] width 116 height 14
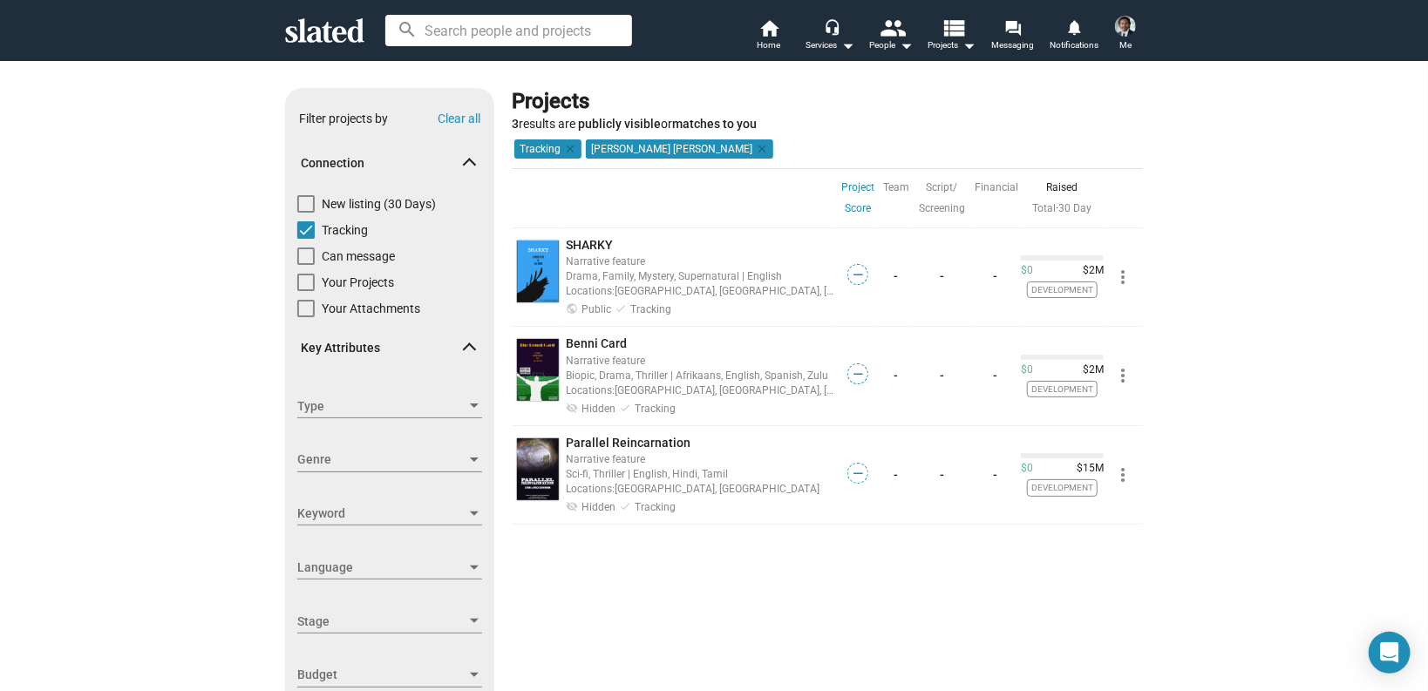
click at [1123, 29] on img at bounding box center [1125, 26] width 21 height 21
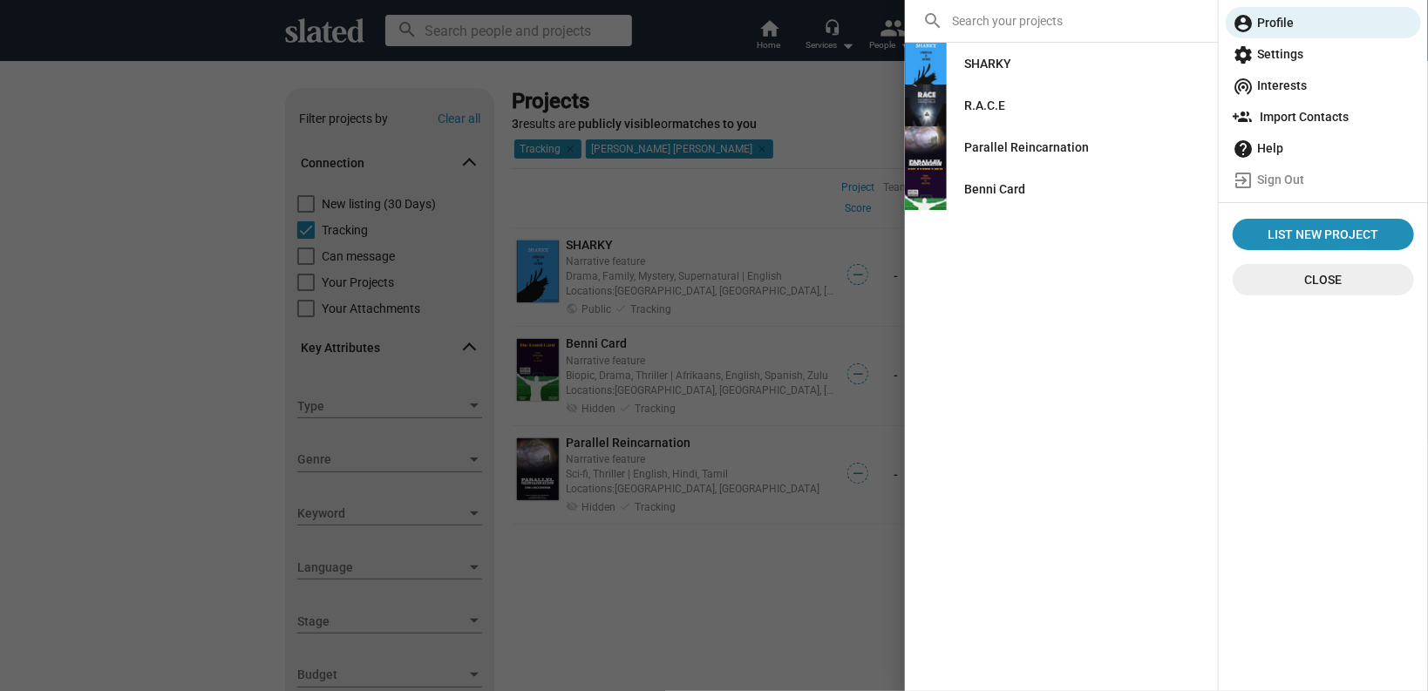
click at [762, 625] on div at bounding box center [714, 345] width 1428 height 691
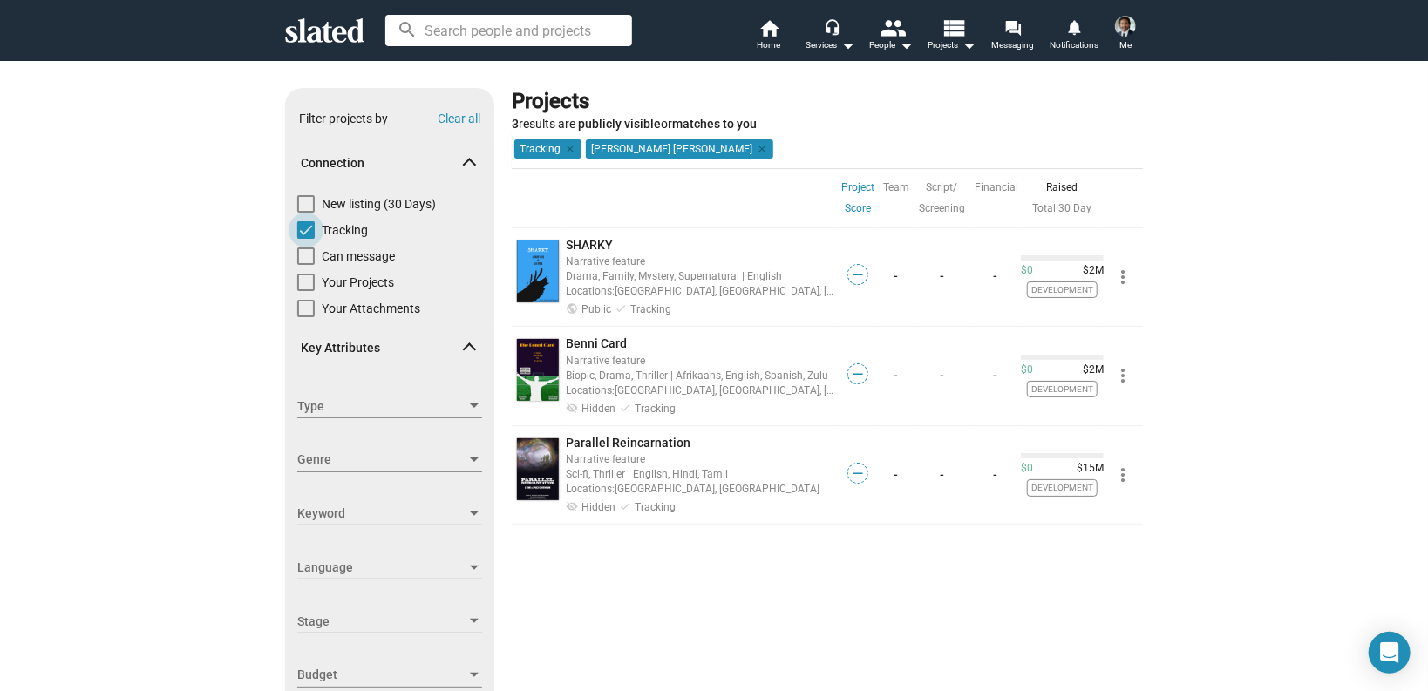
click at [303, 221] on span at bounding box center [305, 229] width 17 height 17
click at [305, 239] on input "Tracking" at bounding box center [305, 239] width 1 height 1
checkbox input "false"
click at [1124, 21] on img at bounding box center [1125, 26] width 21 height 21
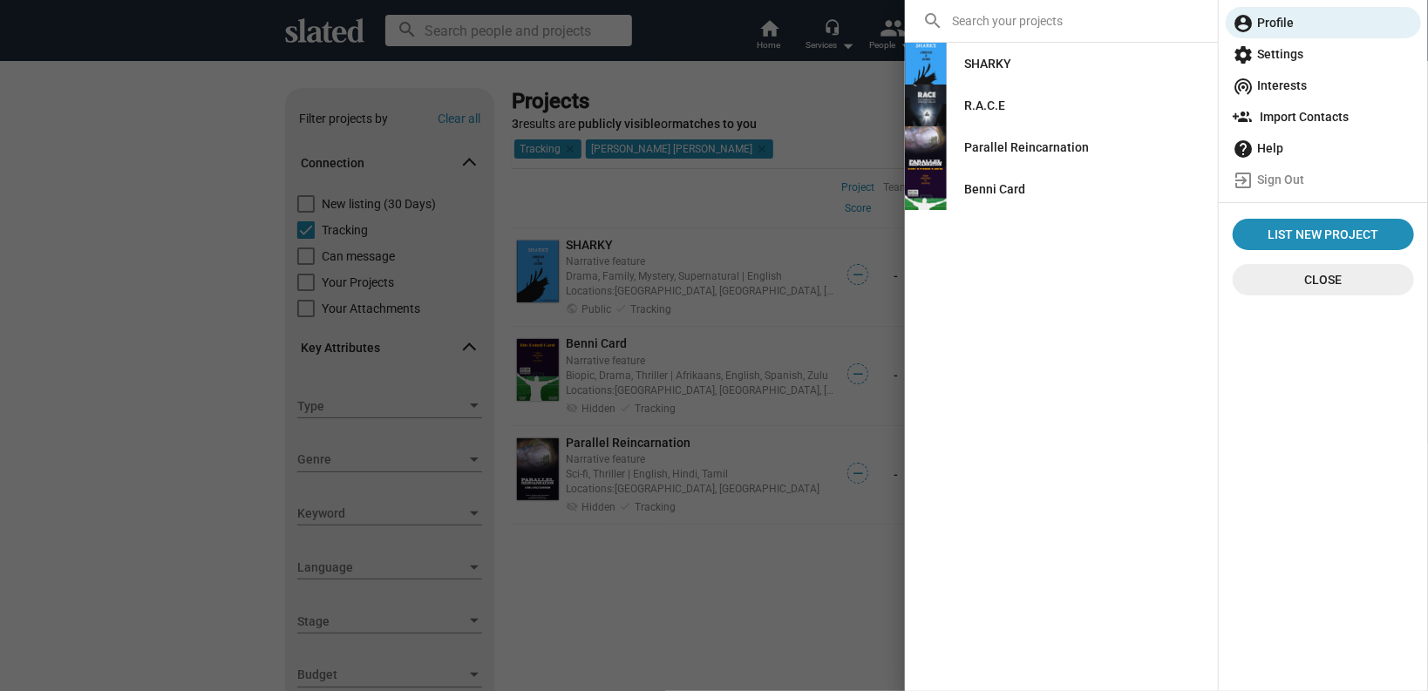
click at [979, 106] on div "R.A.C.E" at bounding box center [984, 105] width 41 height 31
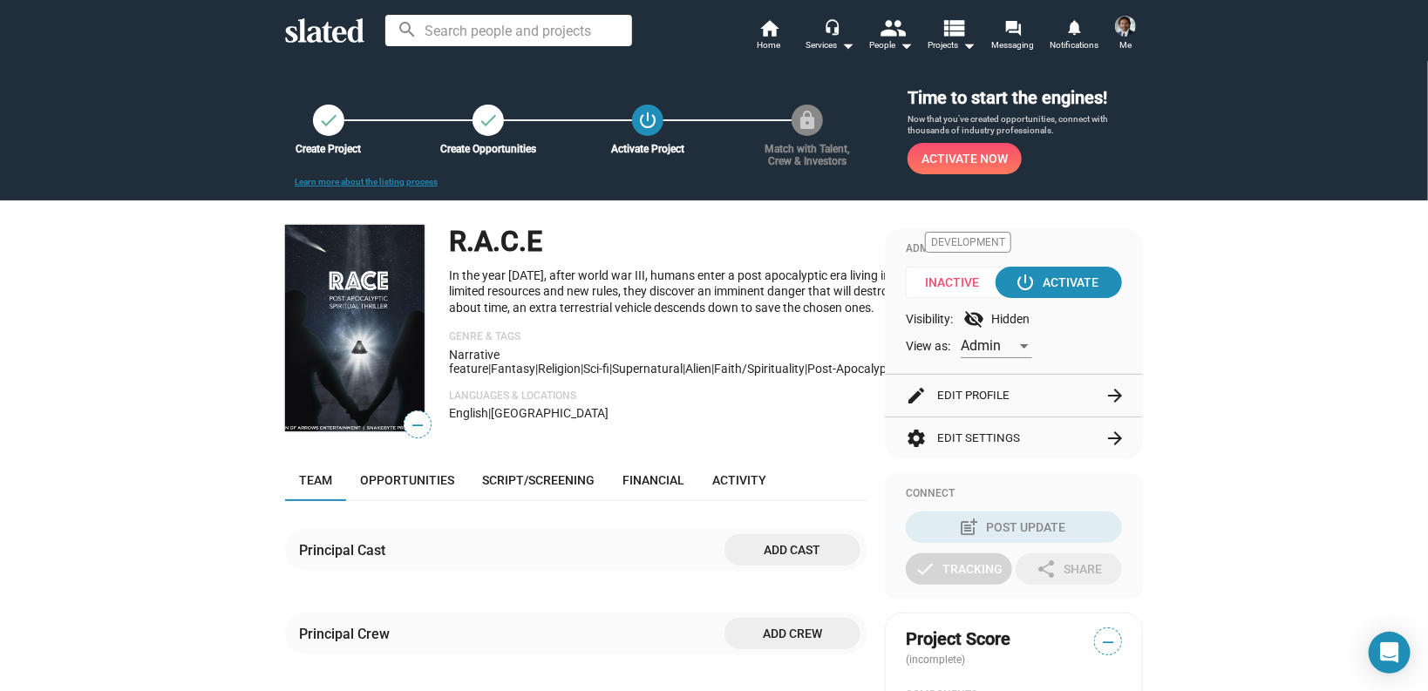
drag, startPoint x: 1360, startPoint y: 472, endPoint x: 1319, endPoint y: 473, distance: 41.0
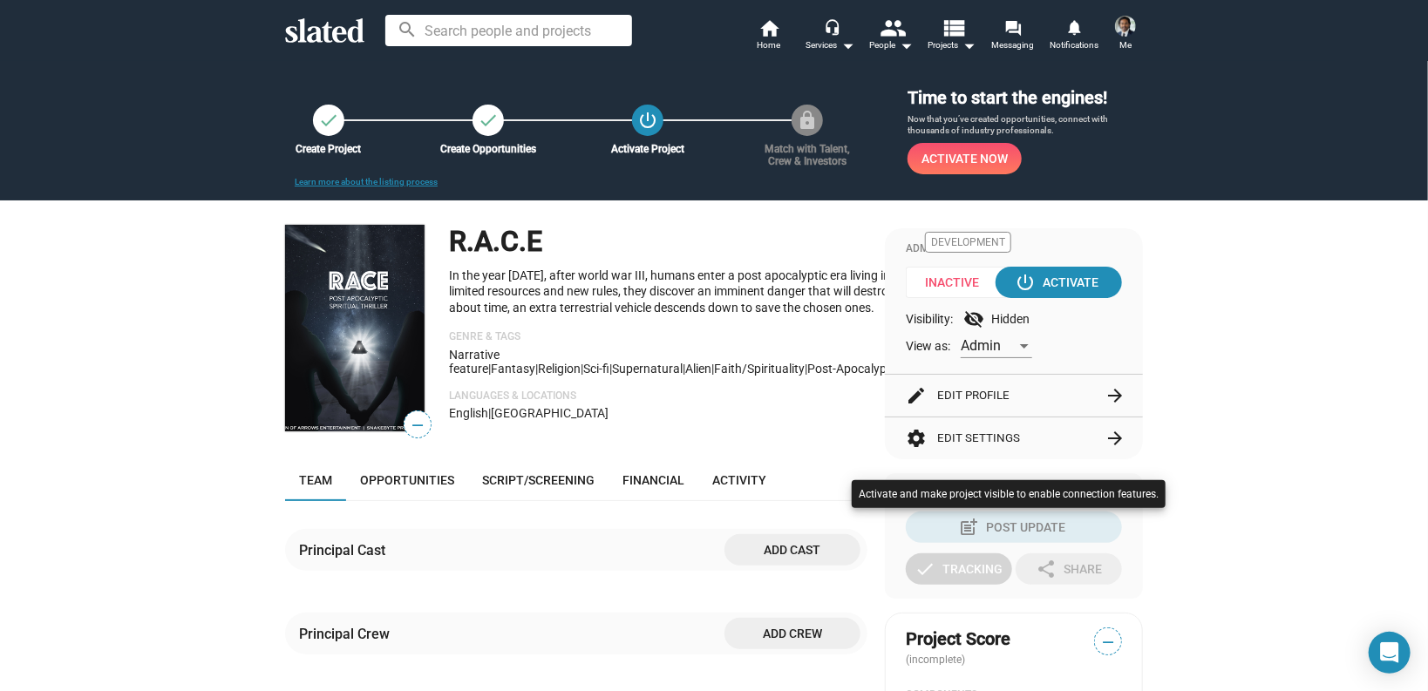
click at [953, 566] on div at bounding box center [714, 345] width 1428 height 691
click at [1169, 553] on div at bounding box center [714, 345] width 1428 height 691
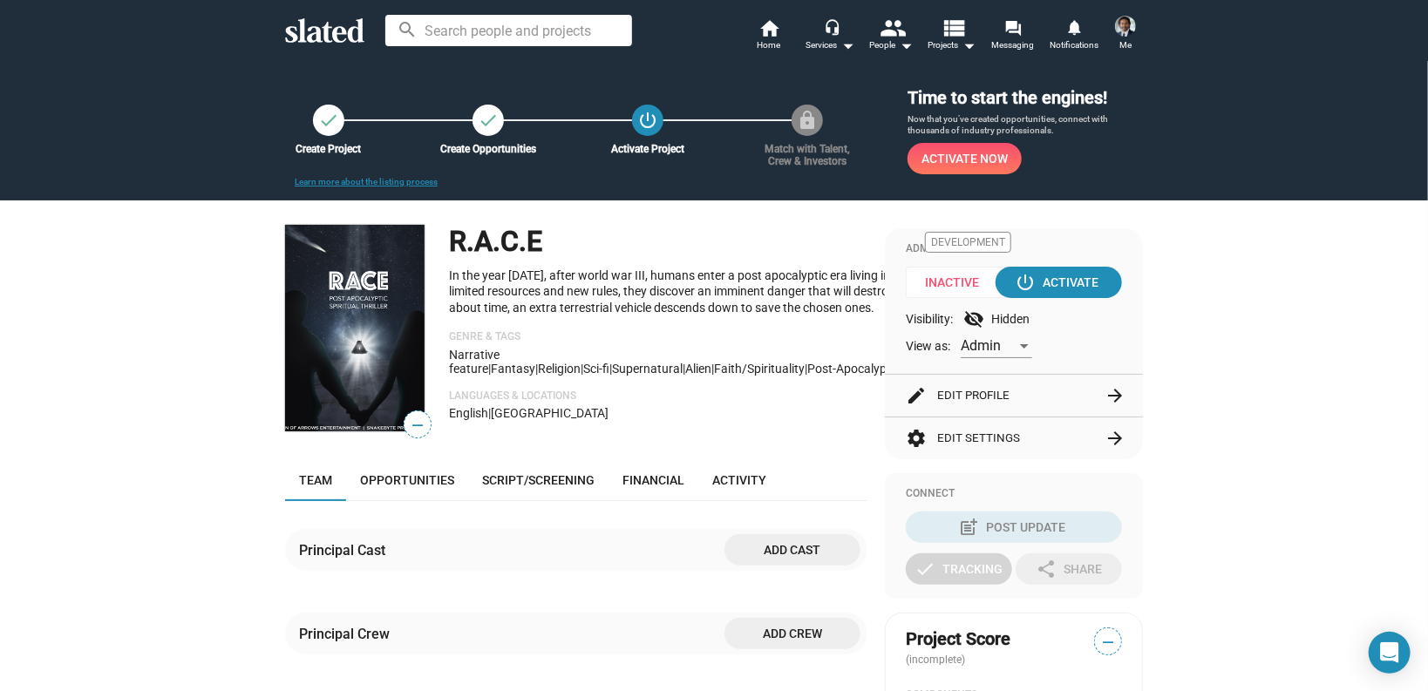
click at [1120, 37] on span "Me" at bounding box center [1125, 45] width 12 height 21
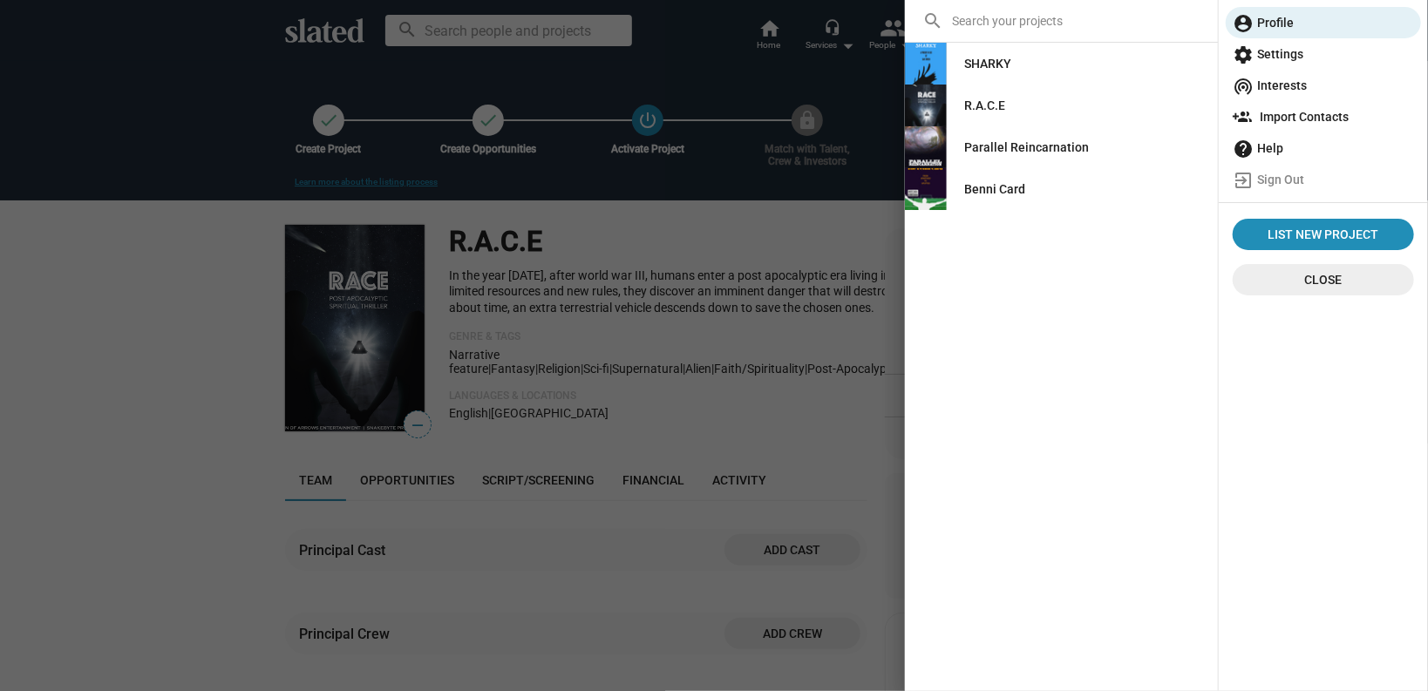
click at [999, 60] on div "SHARKY" at bounding box center [987, 63] width 47 height 31
